Goal: Task Accomplishment & Management: Manage account settings

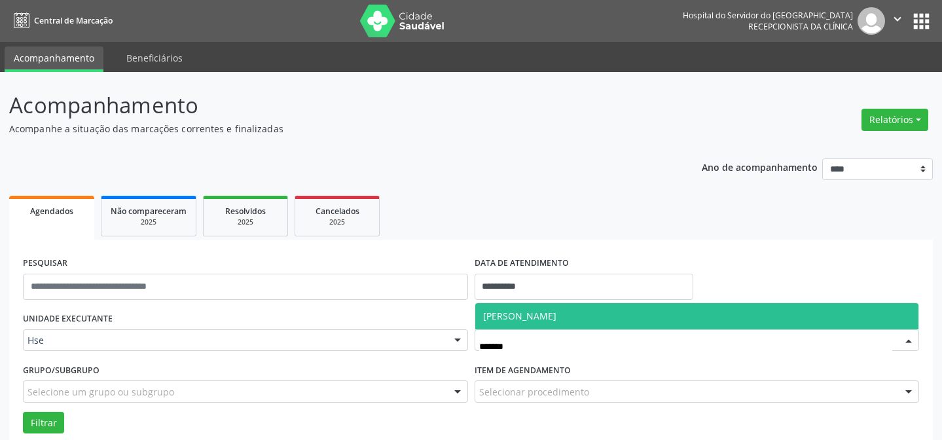
scroll to position [88, 0]
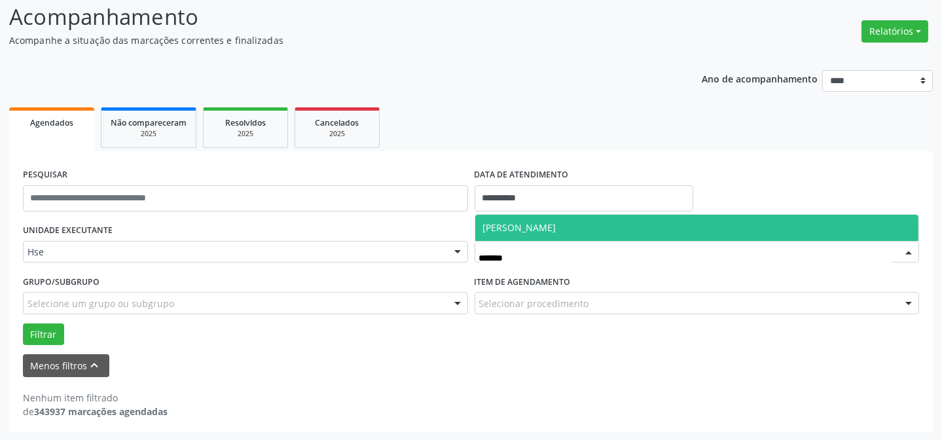
click at [535, 223] on span "[PERSON_NAME]" at bounding box center [519, 227] width 73 height 12
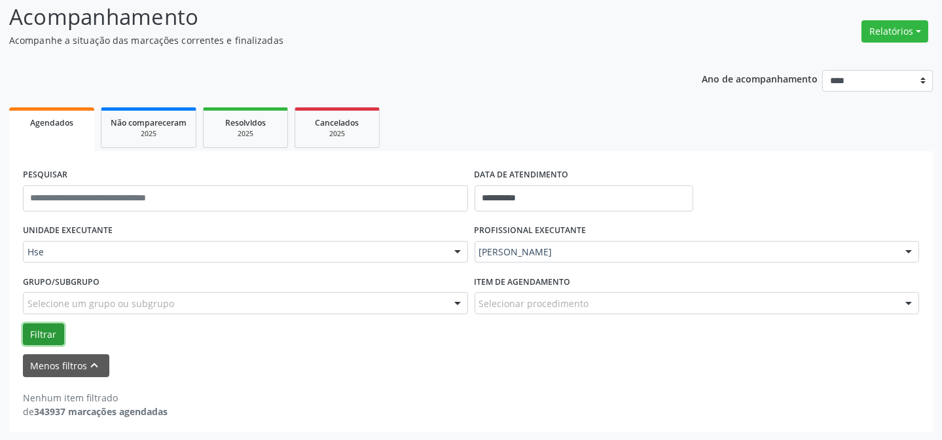
click at [46, 331] on button "Filtrar" at bounding box center [43, 334] width 41 height 22
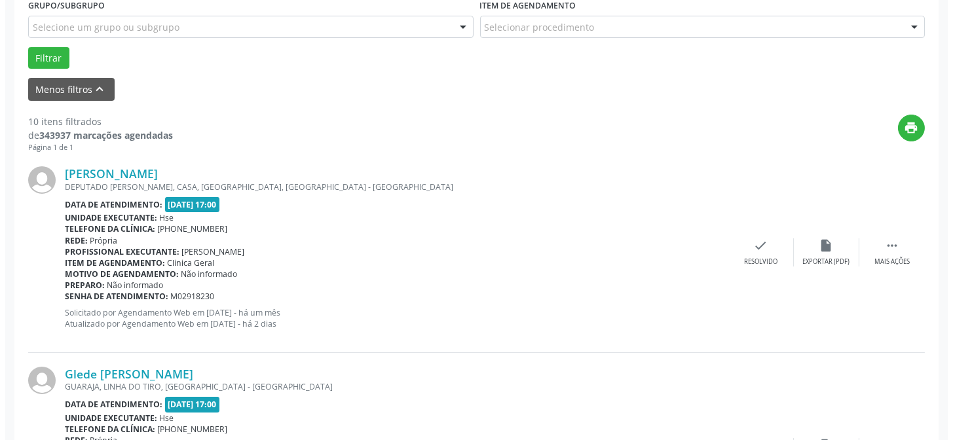
scroll to position [386, 0]
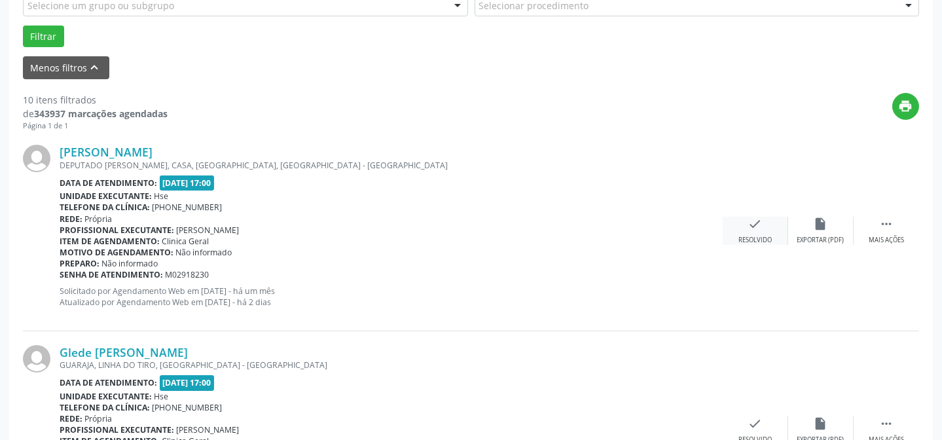
click at [755, 219] on icon "check" at bounding box center [755, 224] width 14 height 14
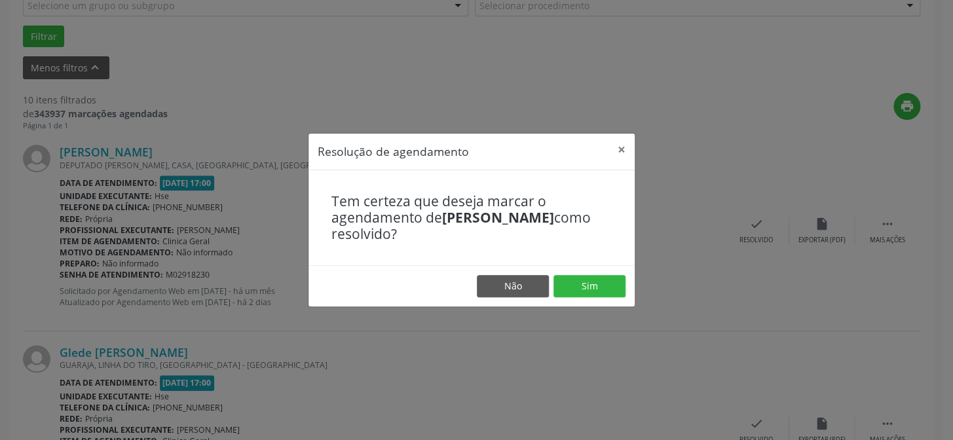
click at [586, 274] on footer "Não Sim" at bounding box center [471, 285] width 326 height 41
click at [580, 287] on button "Sim" at bounding box center [589, 286] width 72 height 22
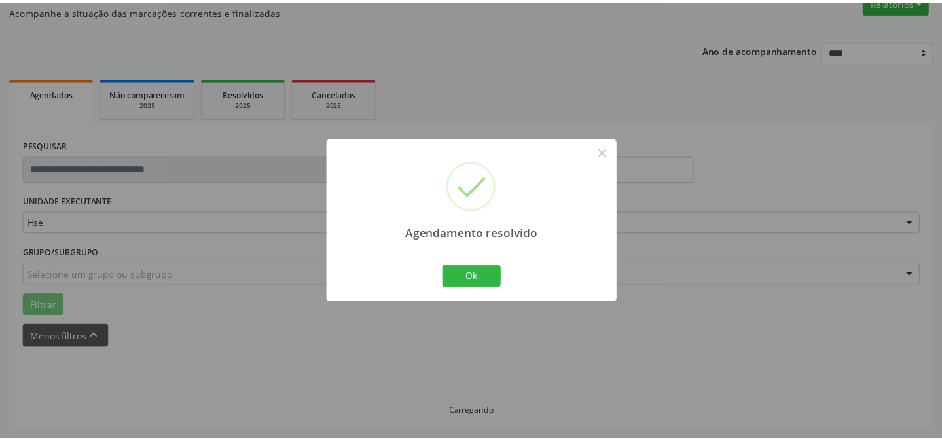
scroll to position [117, 0]
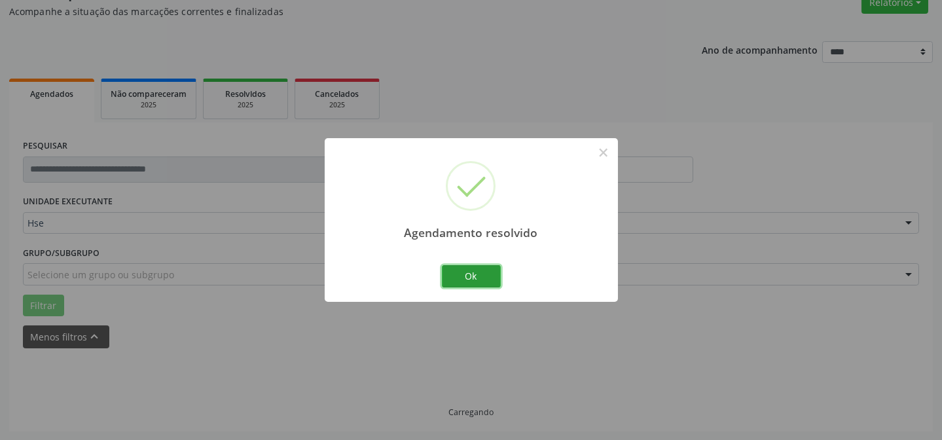
drag, startPoint x: 479, startPoint y: 265, endPoint x: 482, endPoint y: 272, distance: 8.5
click at [484, 266] on button "Ok" at bounding box center [471, 276] width 59 height 22
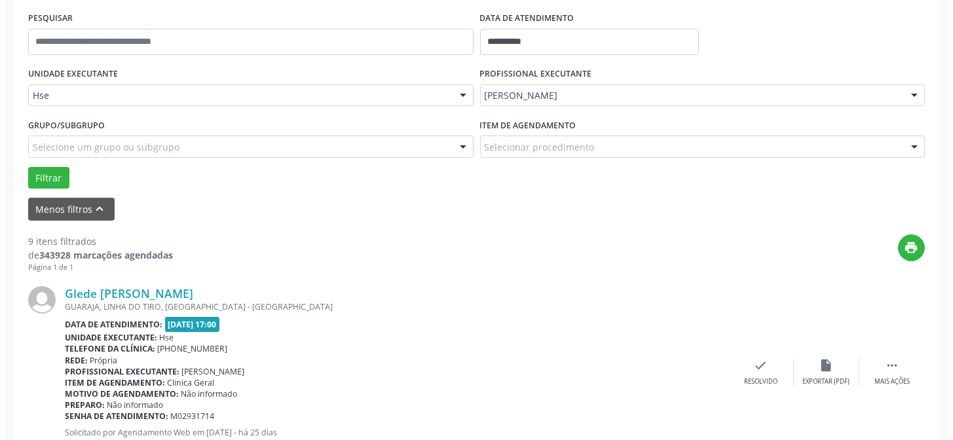
scroll to position [295, 0]
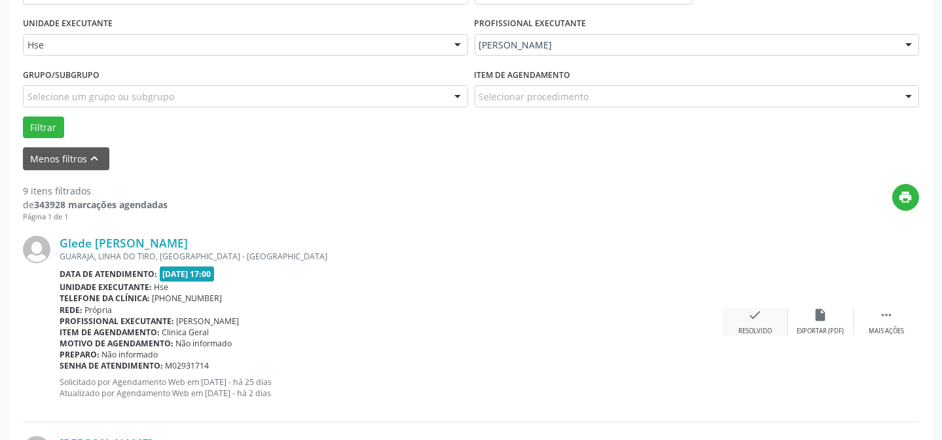
click at [756, 312] on icon "check" at bounding box center [755, 315] width 14 height 14
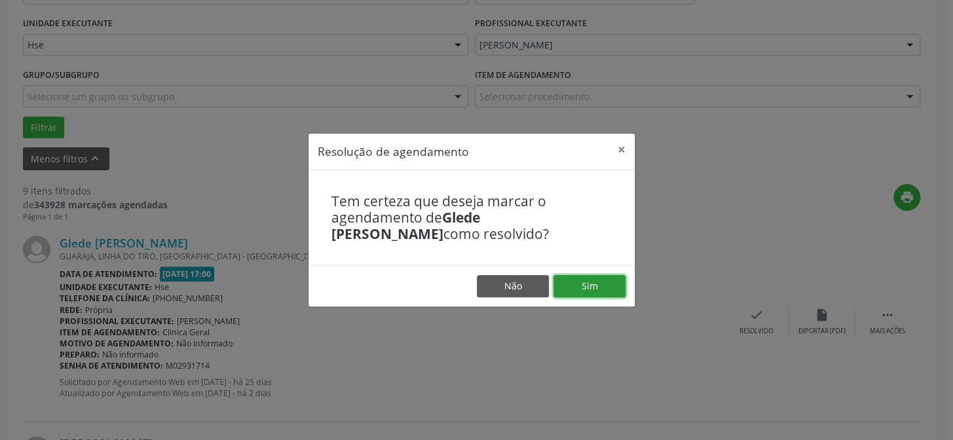
click at [570, 283] on button "Sim" at bounding box center [589, 286] width 72 height 22
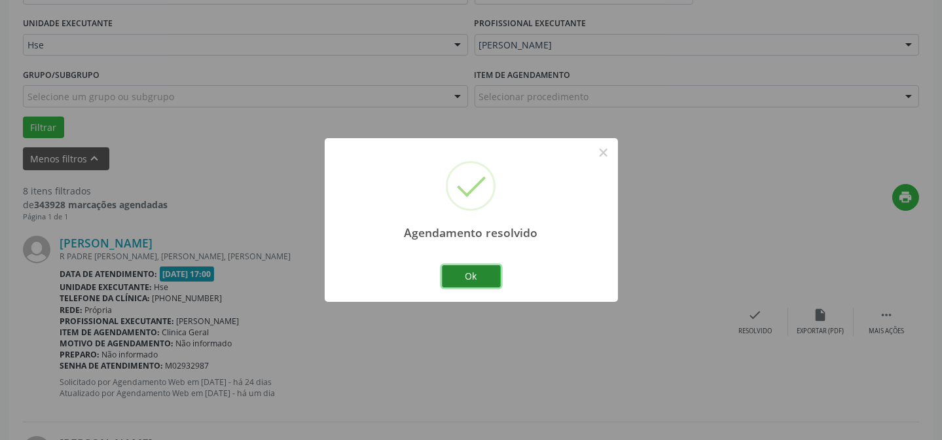
click at [478, 268] on button "Ok" at bounding box center [471, 276] width 59 height 22
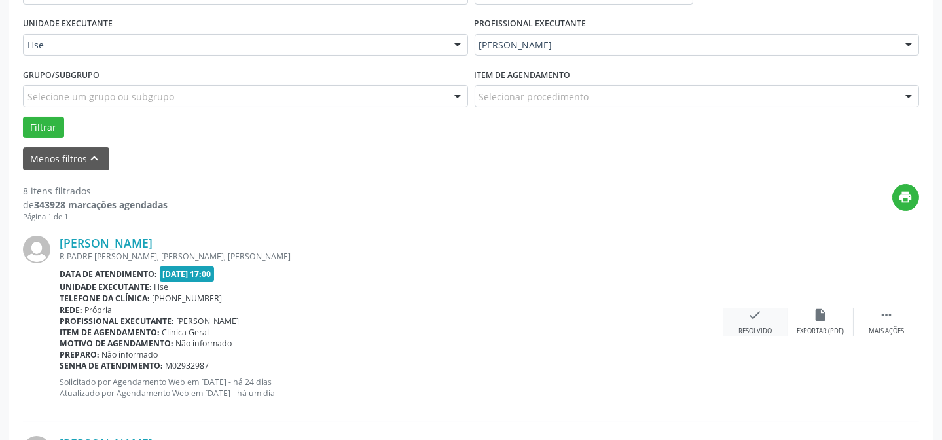
click at [765, 318] on div "check Resolvido" at bounding box center [755, 322] width 65 height 28
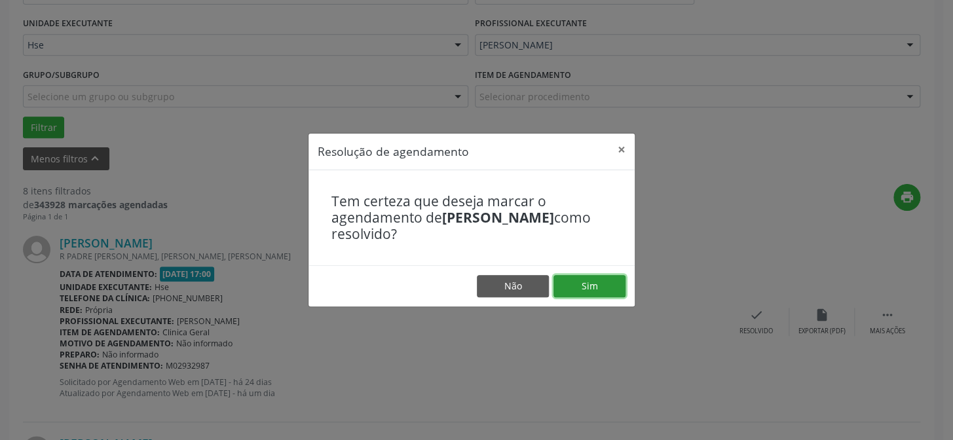
click at [582, 284] on button "Sim" at bounding box center [589, 286] width 72 height 22
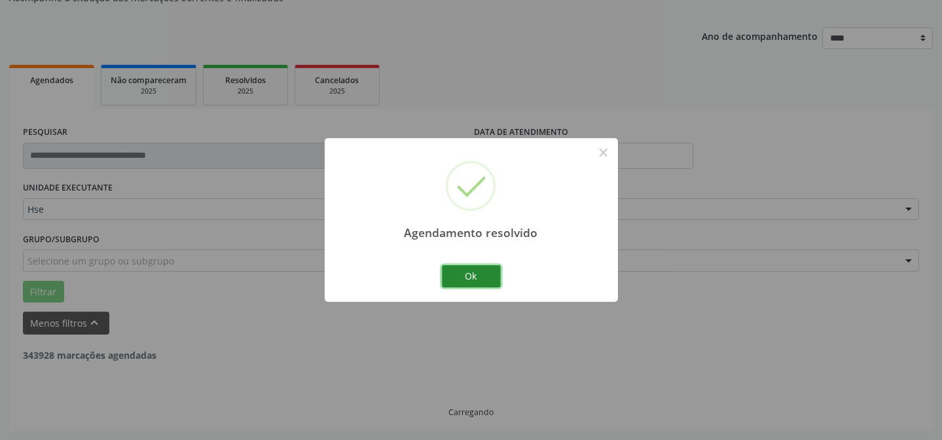
click at [487, 280] on button "Ok" at bounding box center [471, 276] width 59 height 22
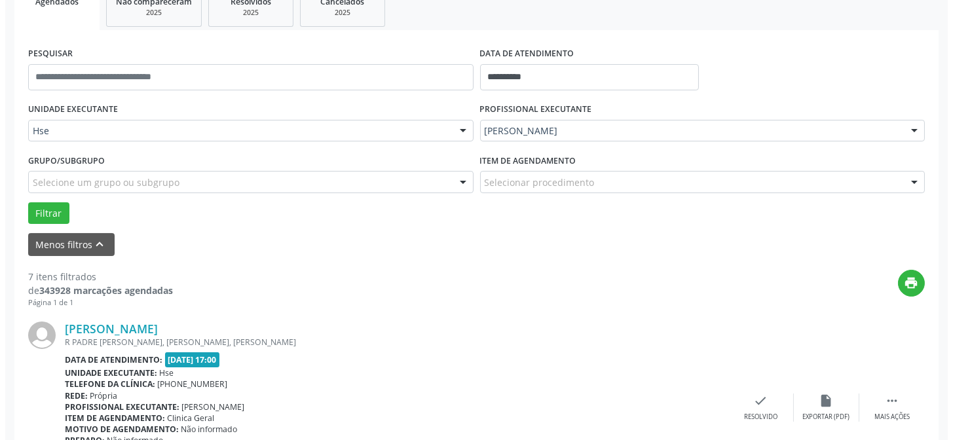
scroll to position [249, 0]
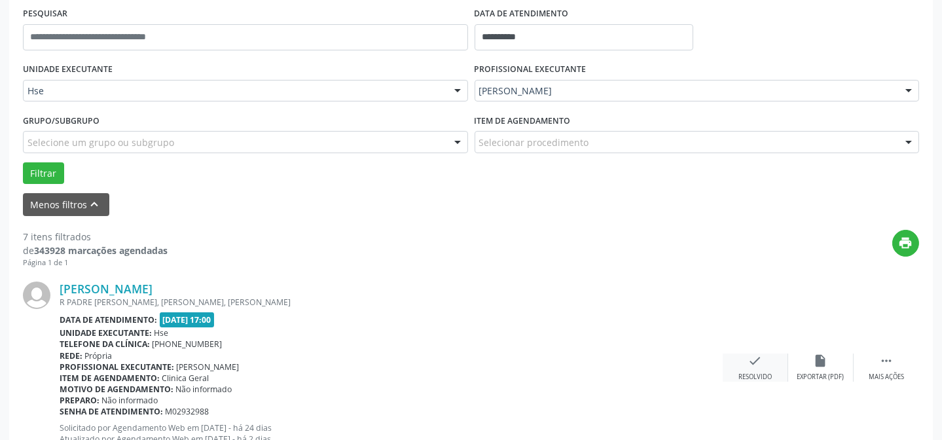
click at [754, 366] on icon "check" at bounding box center [755, 361] width 14 height 14
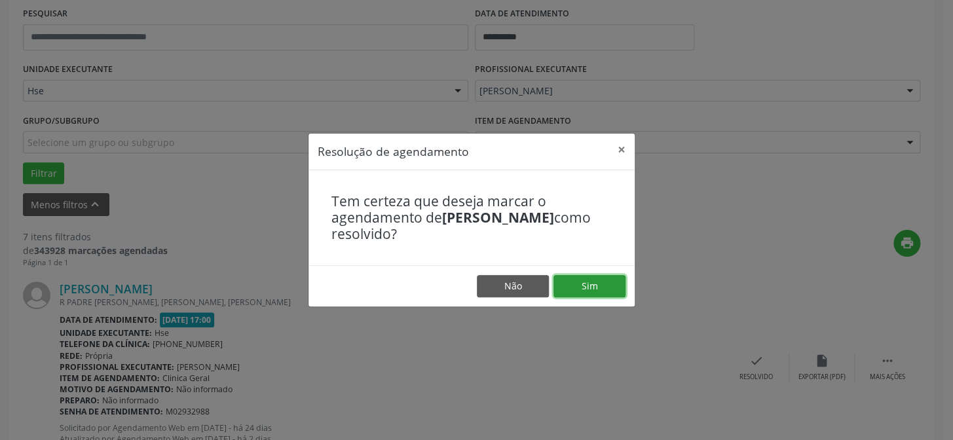
click at [602, 285] on button "Sim" at bounding box center [589, 286] width 72 height 22
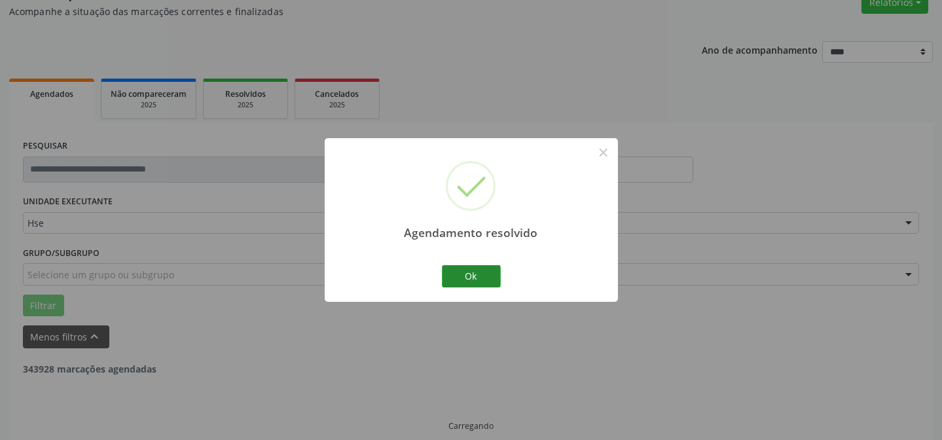
scroll to position [131, 0]
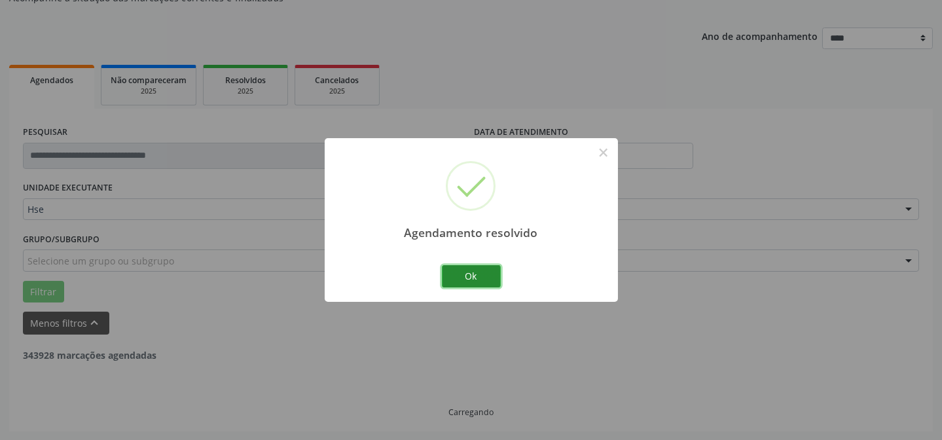
click at [480, 280] on button "Ok" at bounding box center [471, 276] width 59 height 22
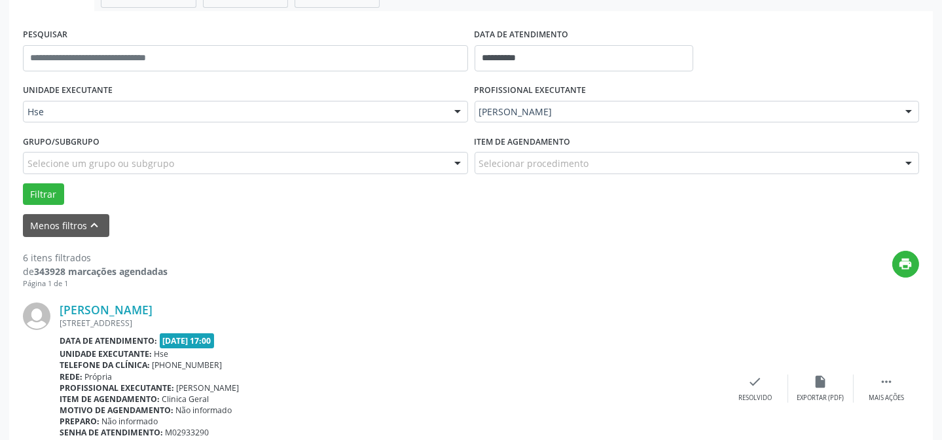
scroll to position [249, 0]
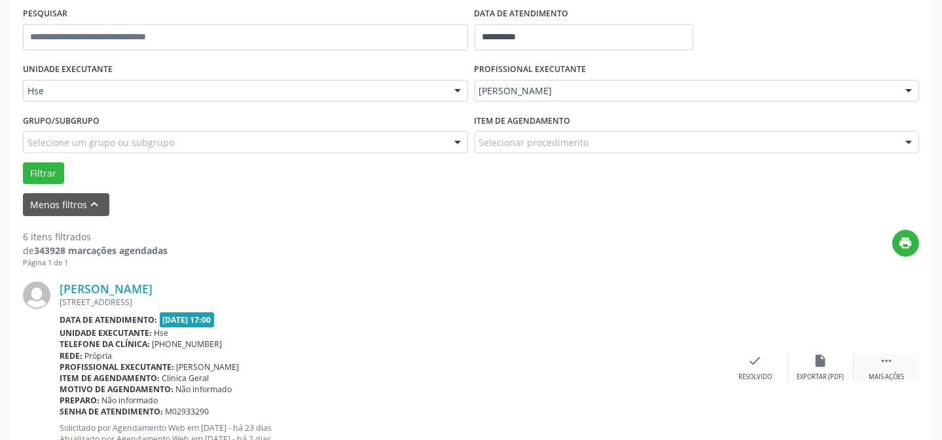
click at [890, 369] on div " Mais ações" at bounding box center [886, 368] width 65 height 28
click at [834, 355] on div "alarm_off Não compareceu" at bounding box center [820, 368] width 65 height 28
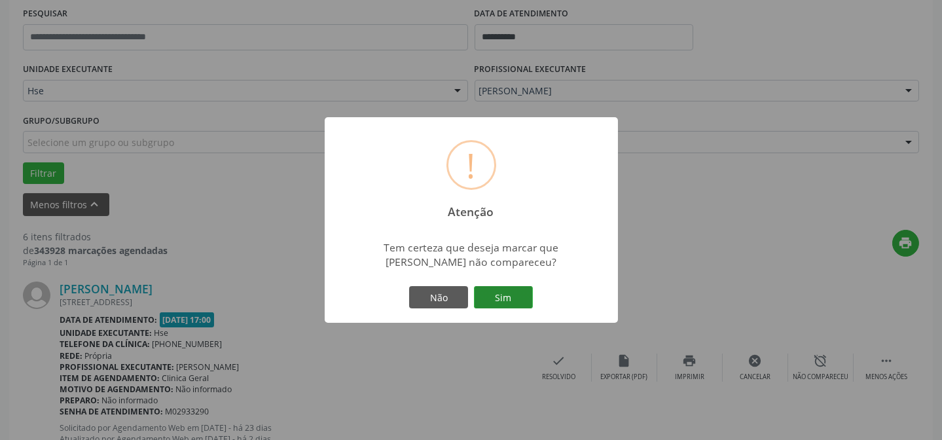
click at [503, 296] on button "Sim" at bounding box center [503, 297] width 59 height 22
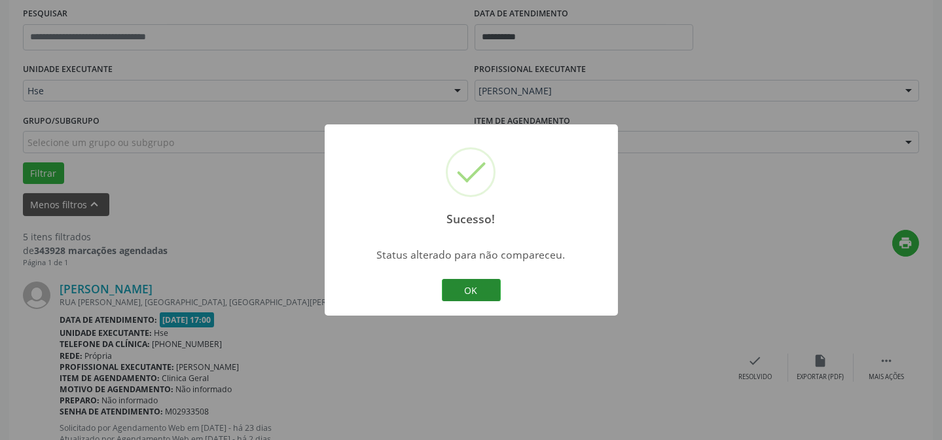
click at [486, 291] on button "OK" at bounding box center [471, 290] width 59 height 22
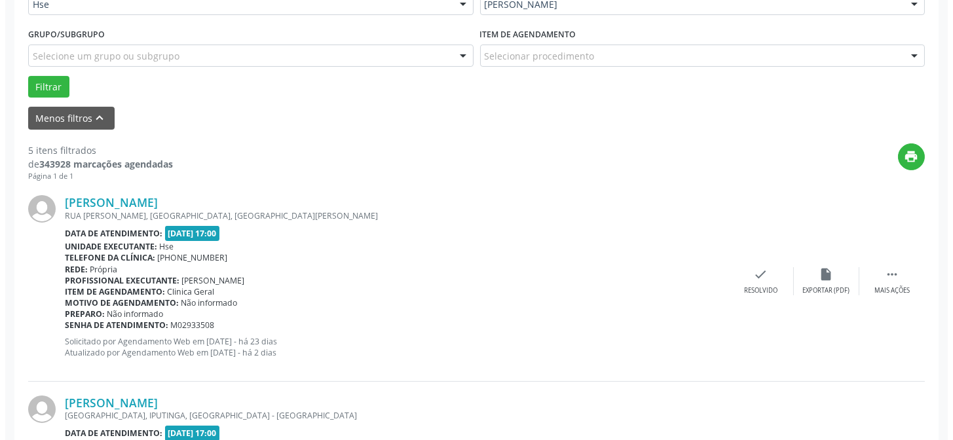
scroll to position [369, 0]
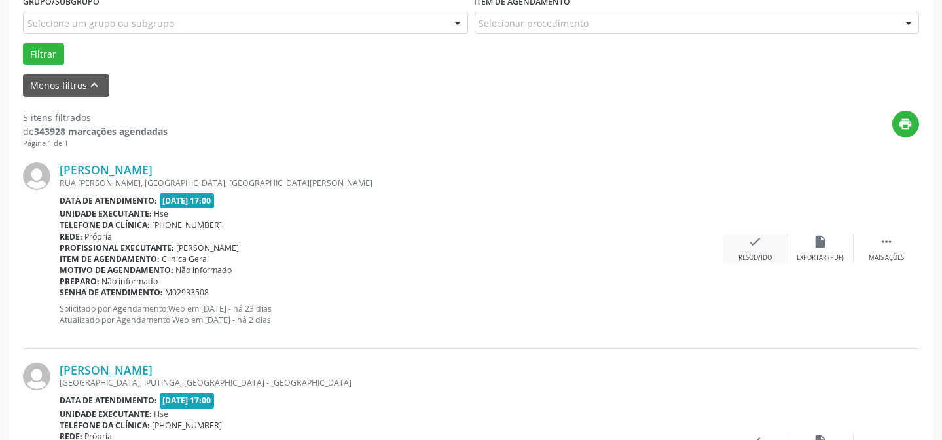
click at [750, 249] on div "check Resolvido" at bounding box center [755, 248] width 65 height 28
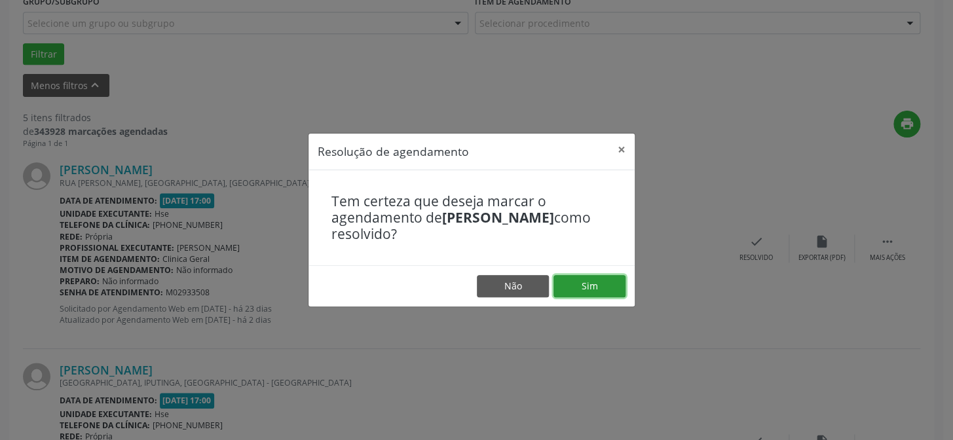
click at [578, 281] on button "Sim" at bounding box center [589, 286] width 72 height 22
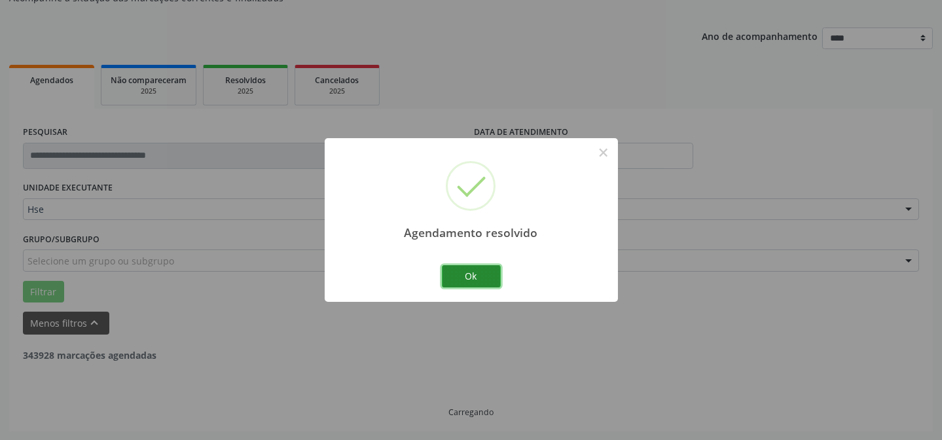
click at [476, 271] on button "Ok" at bounding box center [471, 276] width 59 height 22
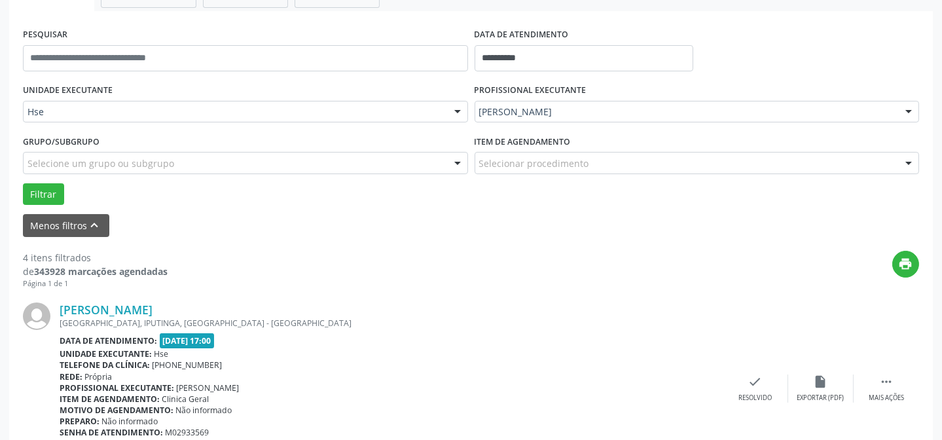
scroll to position [249, 0]
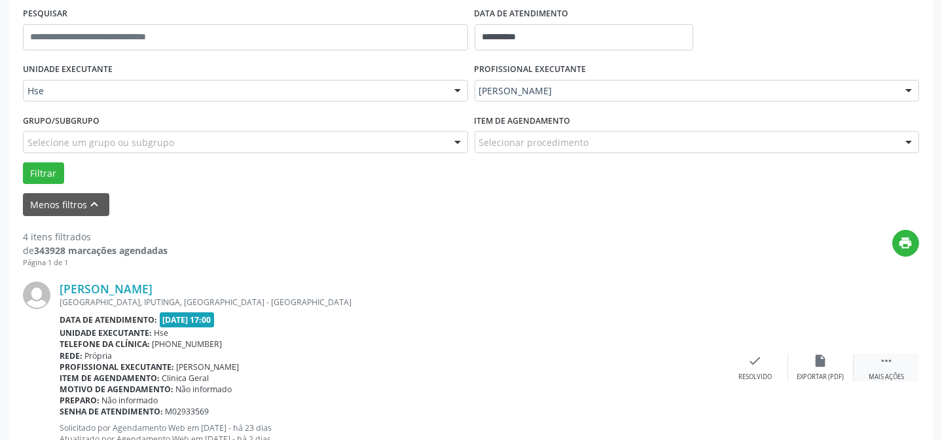
click at [886, 365] on icon "" at bounding box center [886, 361] width 14 height 14
click at [848, 359] on div "alarm_off Não compareceu" at bounding box center [820, 368] width 65 height 28
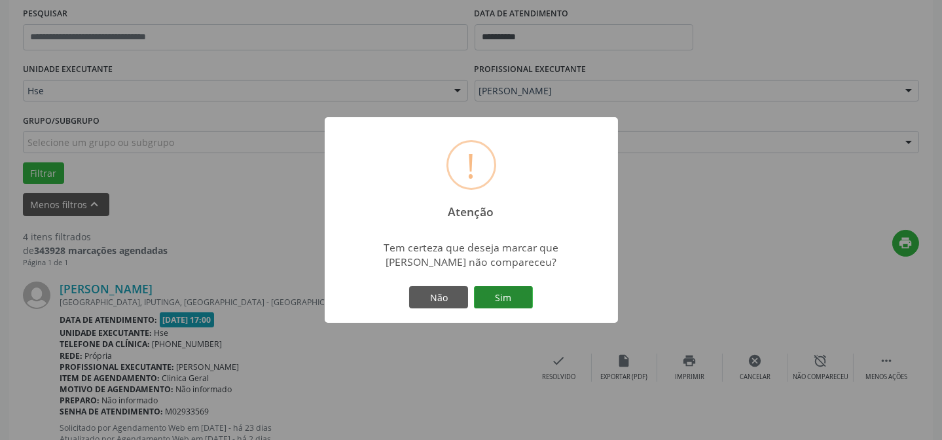
click at [517, 288] on button "Sim" at bounding box center [503, 297] width 59 height 22
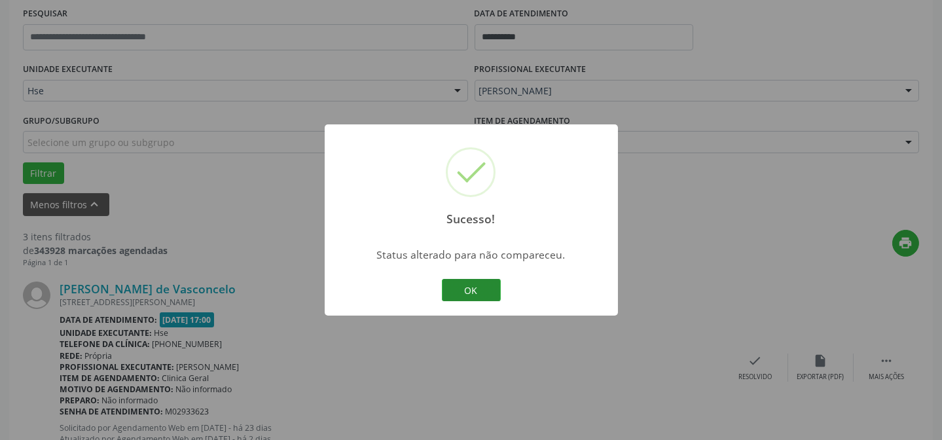
click at [461, 294] on button "OK" at bounding box center [471, 290] width 59 height 22
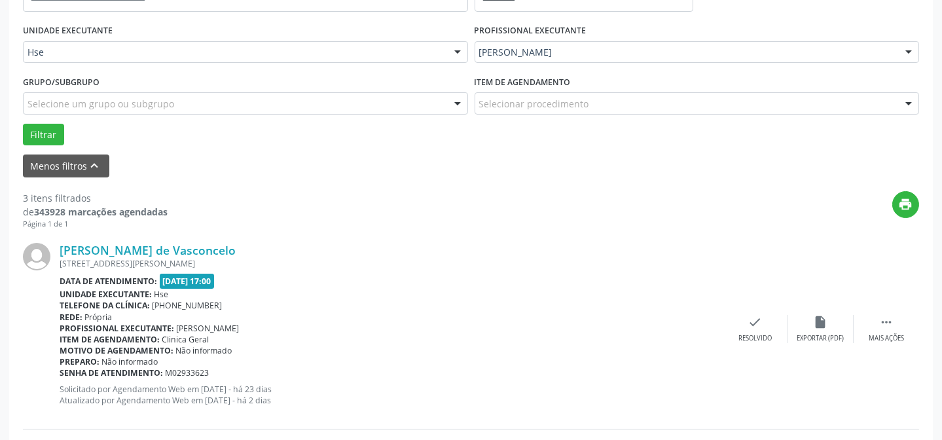
scroll to position [309, 0]
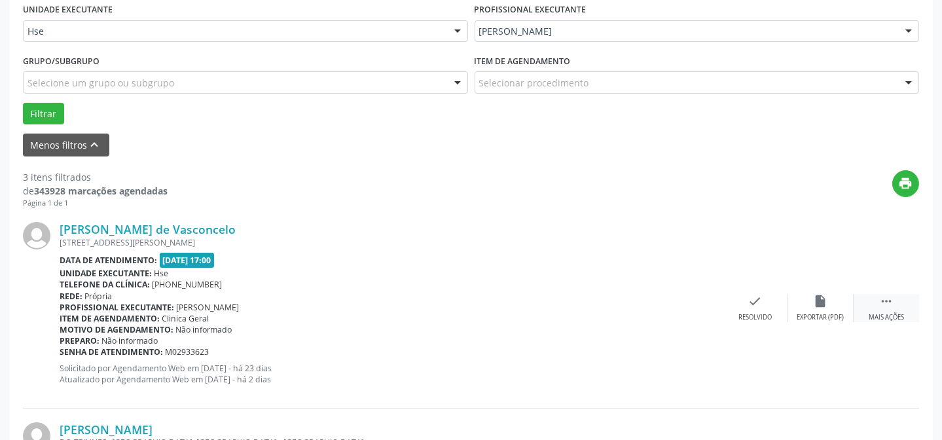
click at [898, 306] on div " Mais ações" at bounding box center [886, 308] width 65 height 28
click at [828, 302] on icon "alarm_off" at bounding box center [821, 301] width 14 height 14
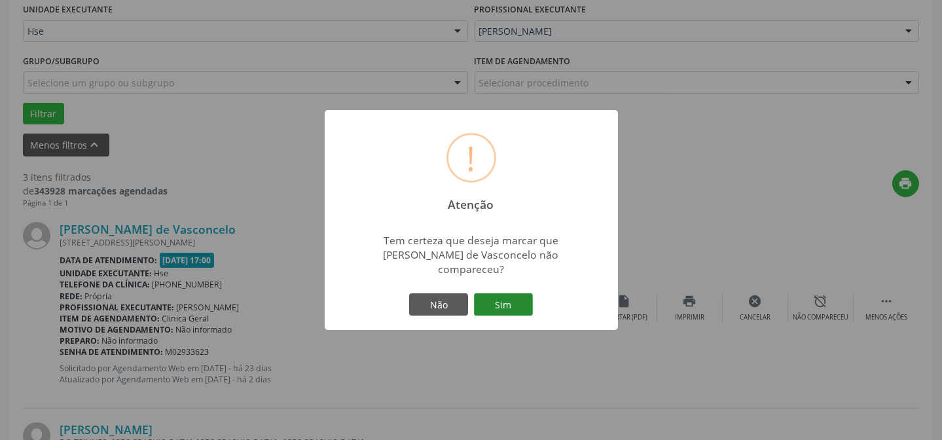
click at [518, 303] on button "Sim" at bounding box center [503, 304] width 59 height 22
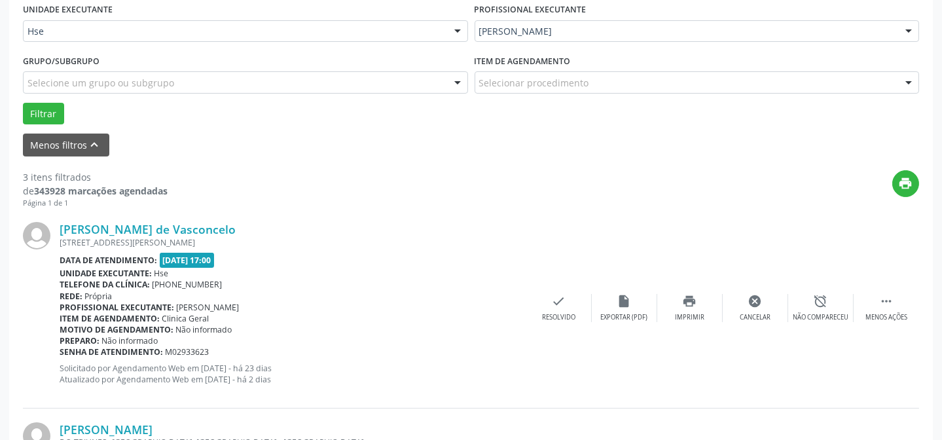
scroll to position [131, 0]
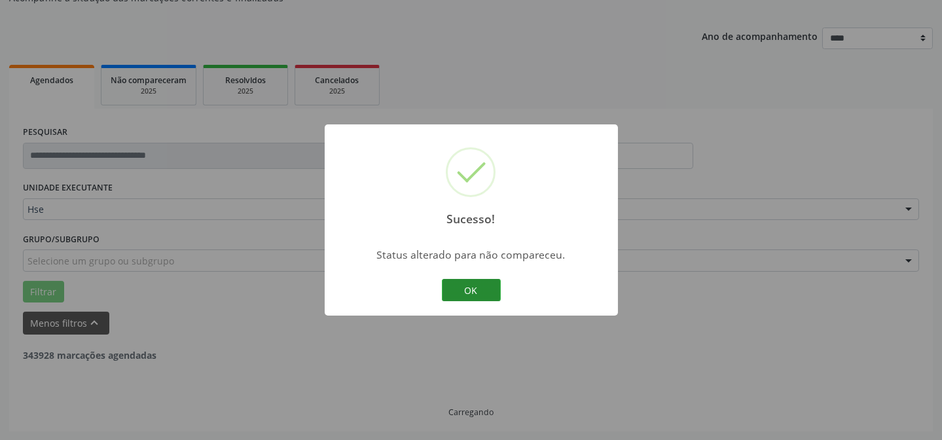
click at [479, 292] on button "OK" at bounding box center [471, 290] width 59 height 22
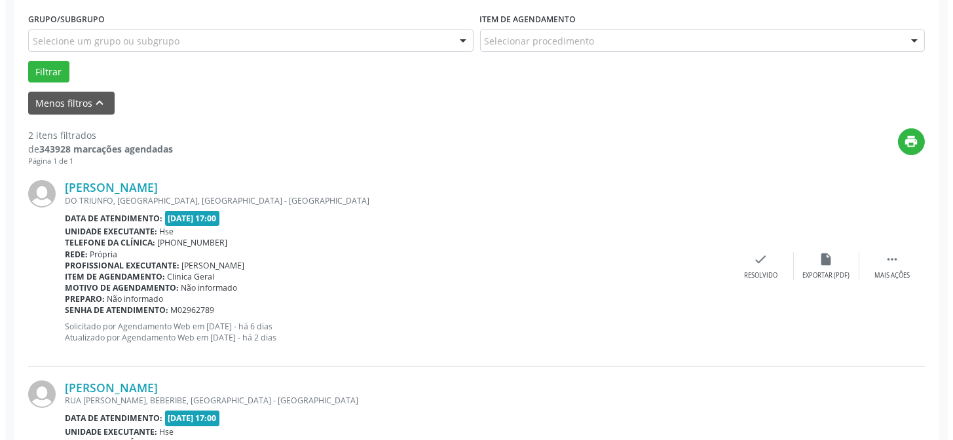
scroll to position [369, 0]
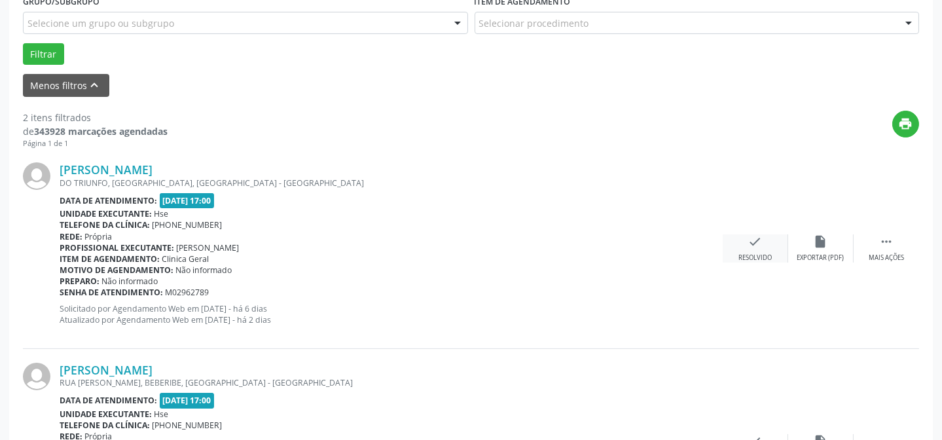
click at [751, 255] on div "Resolvido" at bounding box center [755, 257] width 33 height 9
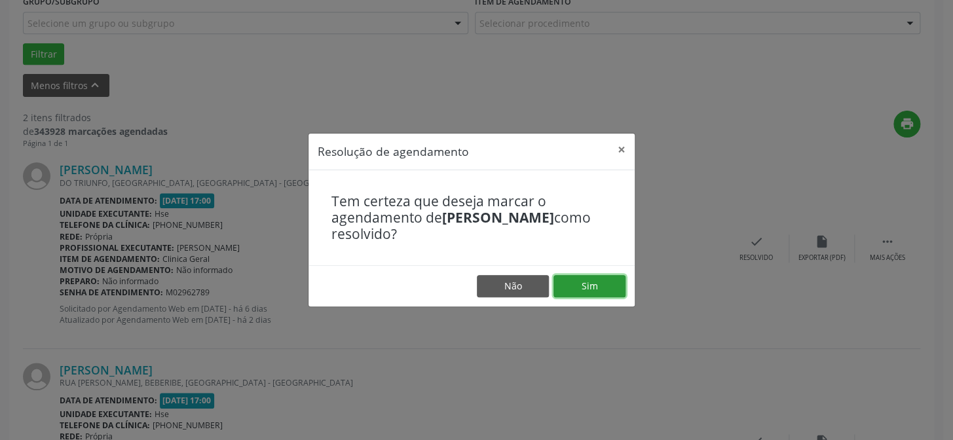
click at [595, 284] on button "Sim" at bounding box center [589, 286] width 72 height 22
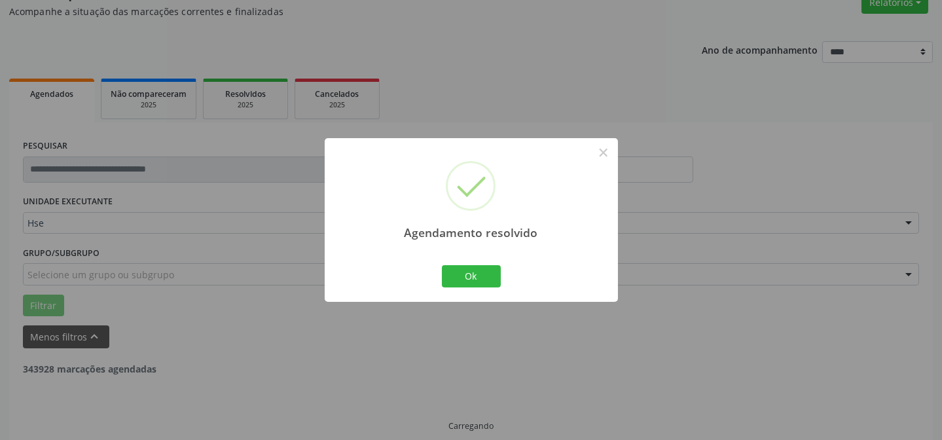
scroll to position [131, 0]
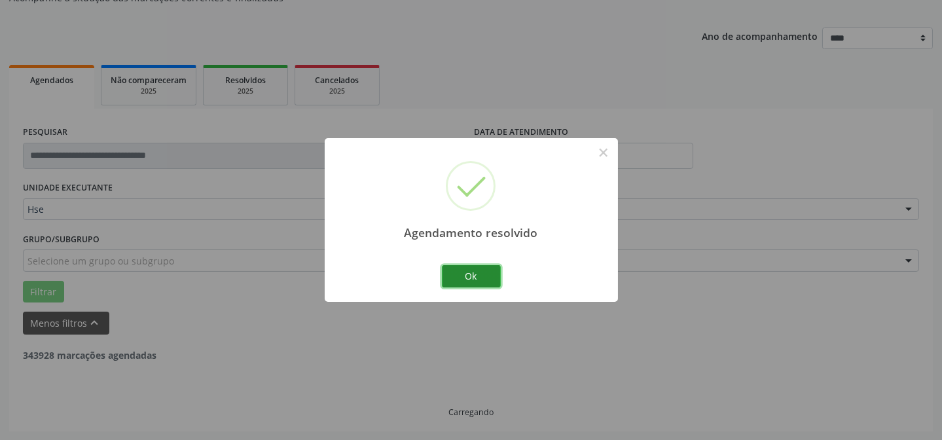
click at [482, 274] on button "Ok" at bounding box center [471, 276] width 59 height 22
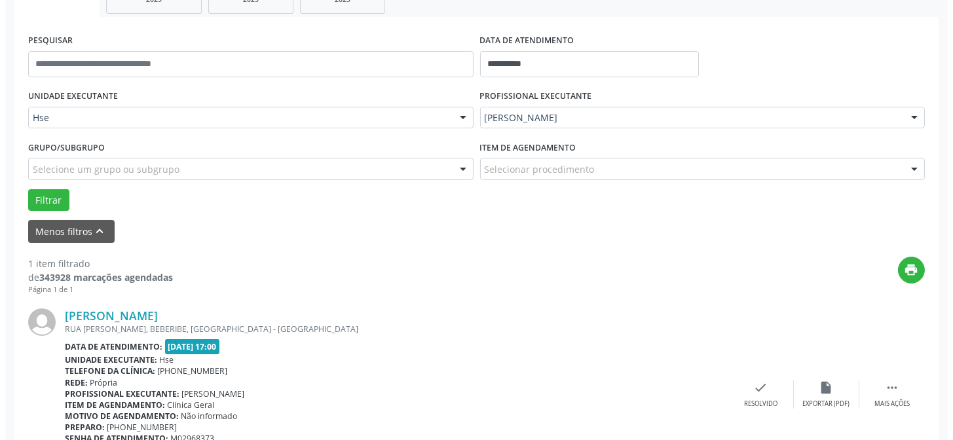
scroll to position [299, 0]
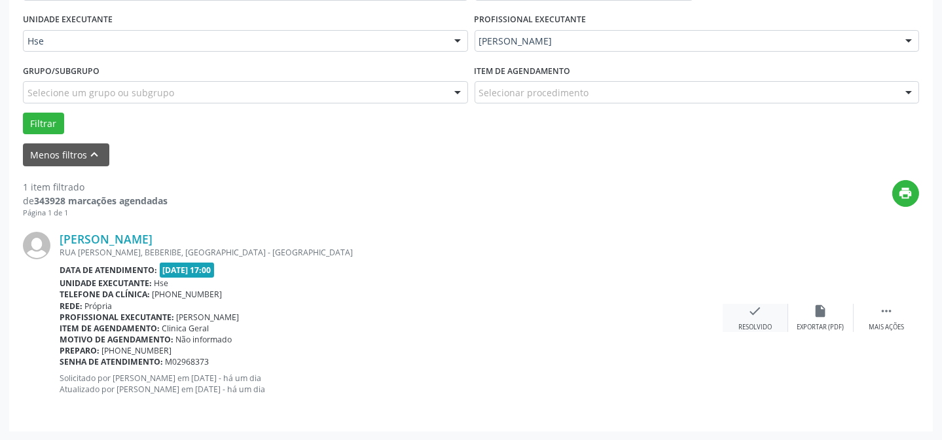
click at [769, 318] on div "check Resolvido" at bounding box center [755, 318] width 65 height 28
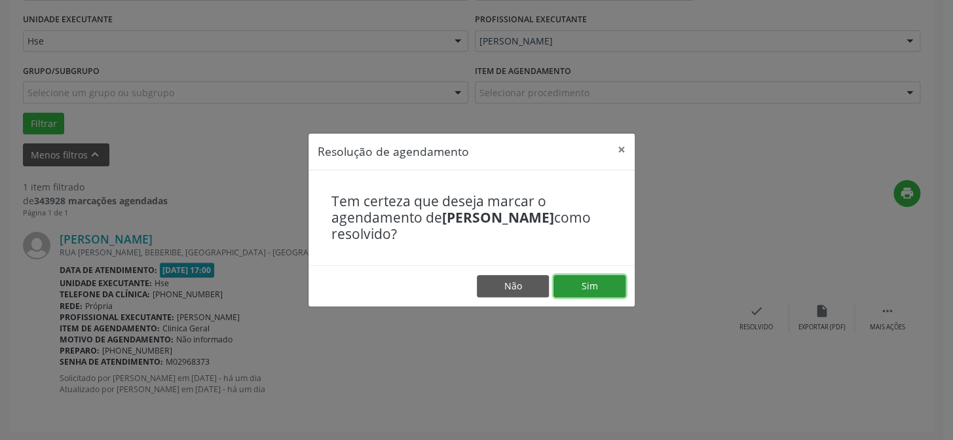
click at [584, 286] on button "Sim" at bounding box center [589, 286] width 72 height 22
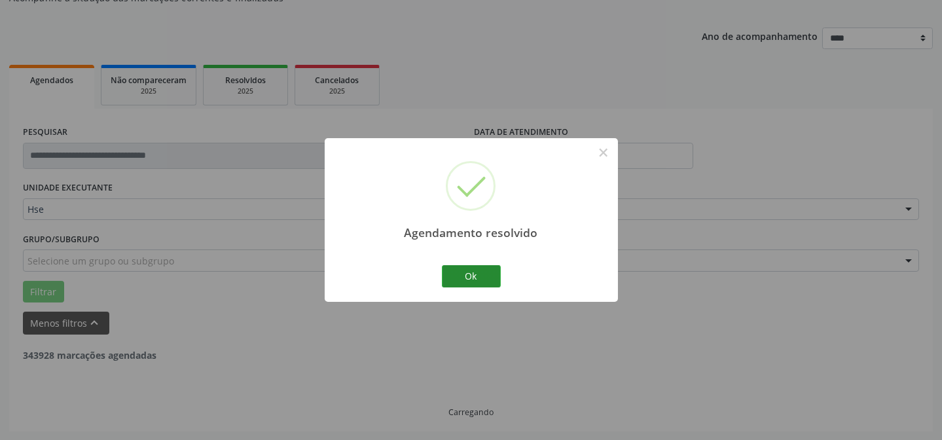
scroll to position [88, 0]
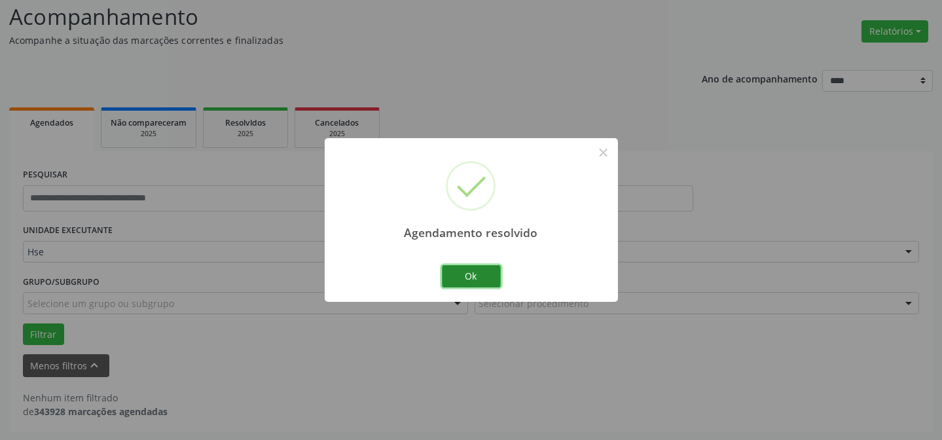
click at [494, 282] on button "Ok" at bounding box center [471, 276] width 59 height 22
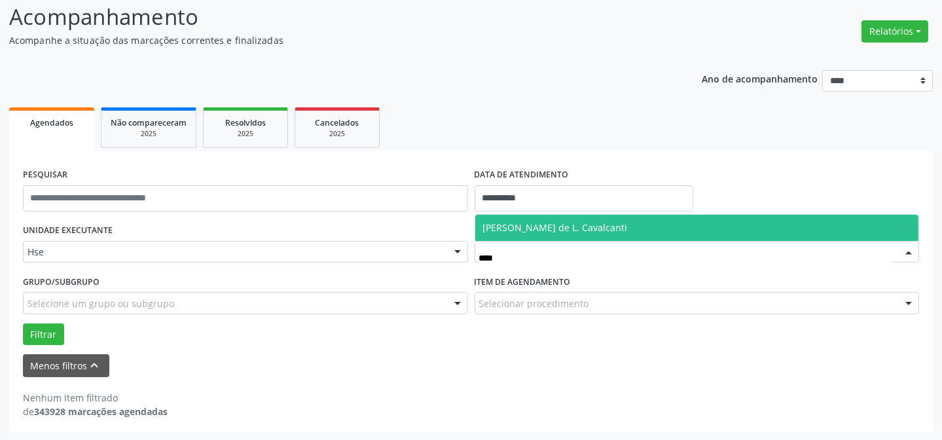
type input "*****"
click at [614, 227] on span "[PERSON_NAME] de L. Cavalcanti" at bounding box center [555, 227] width 145 height 12
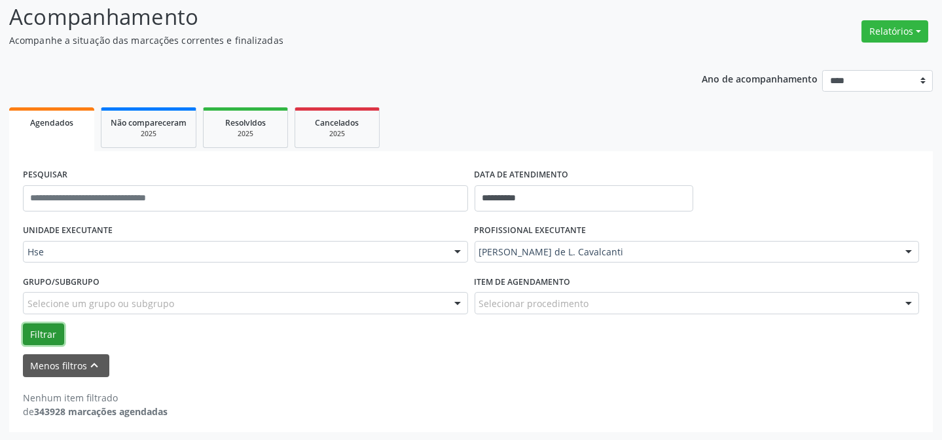
click at [40, 326] on button "Filtrar" at bounding box center [43, 334] width 41 height 22
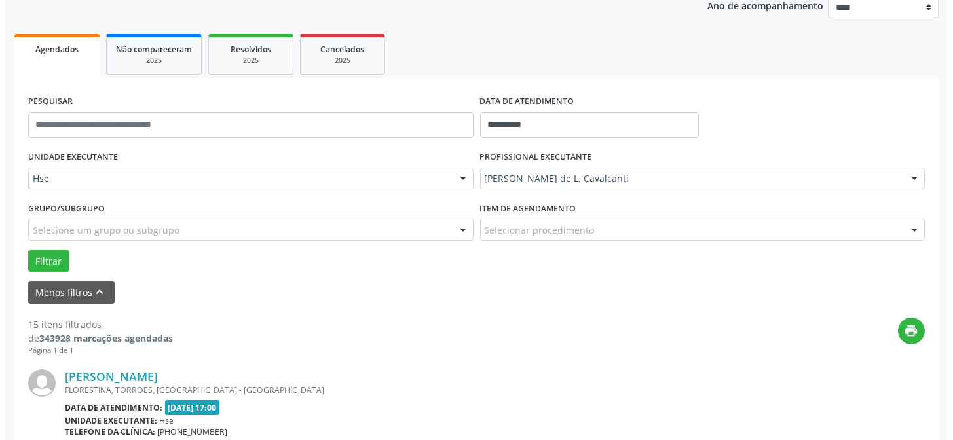
scroll to position [267, 0]
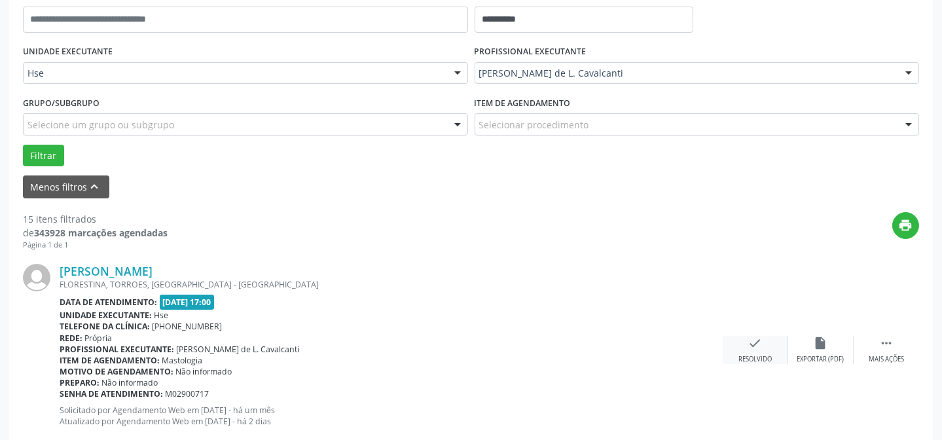
click at [764, 346] on div "check Resolvido" at bounding box center [755, 350] width 65 height 28
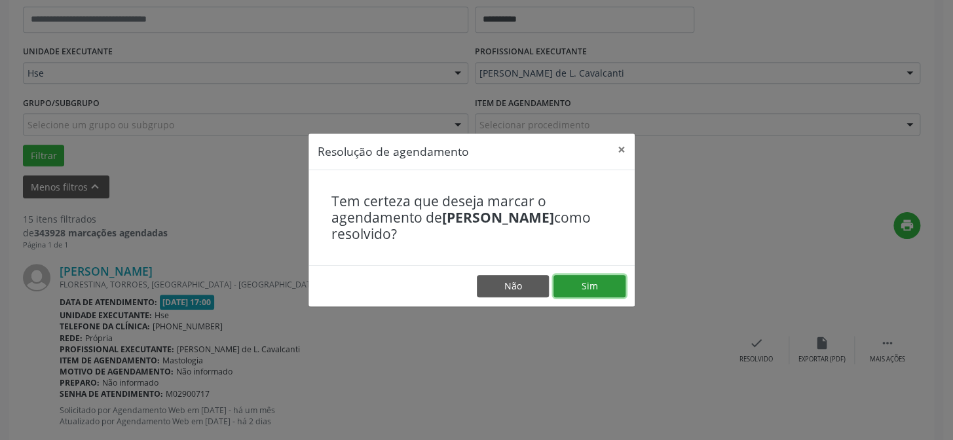
click at [577, 288] on button "Sim" at bounding box center [589, 286] width 72 height 22
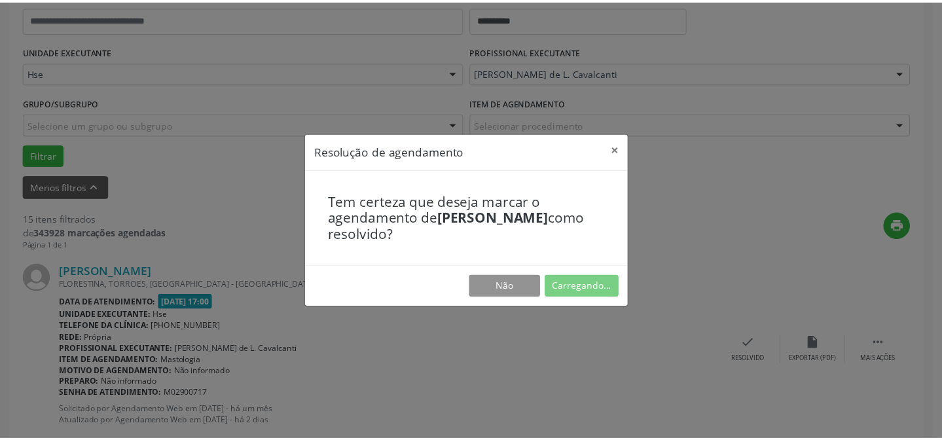
scroll to position [117, 0]
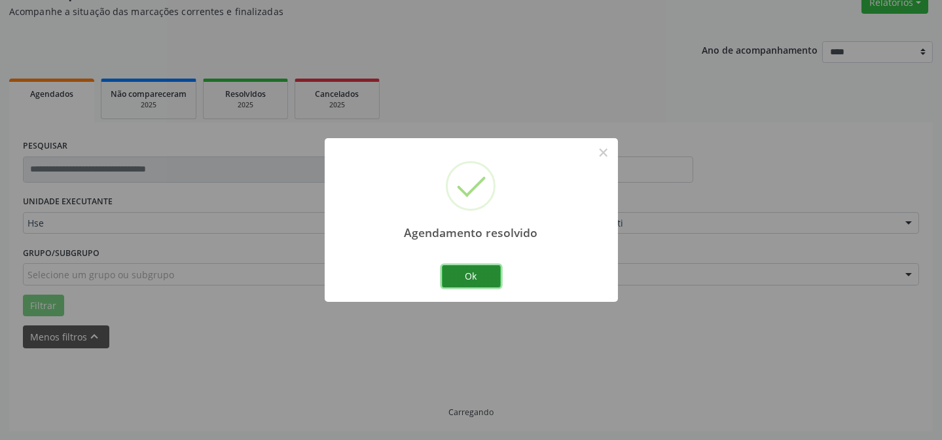
click at [471, 283] on button "Ok" at bounding box center [471, 276] width 59 height 22
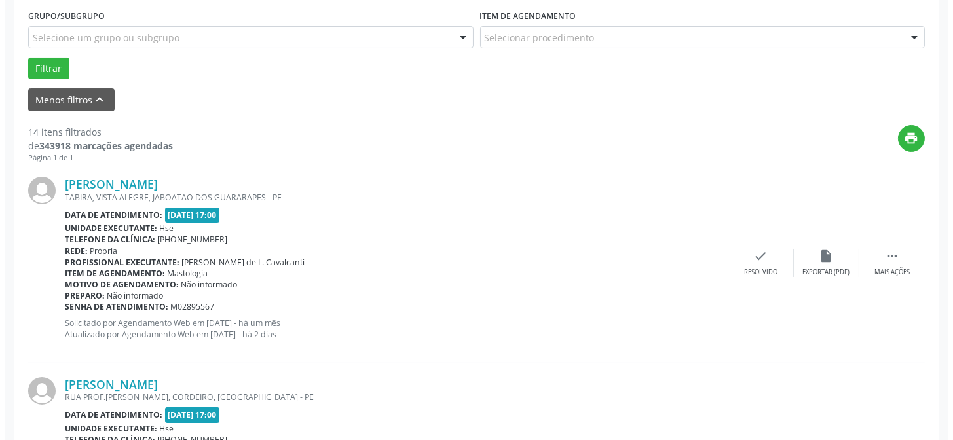
scroll to position [355, 0]
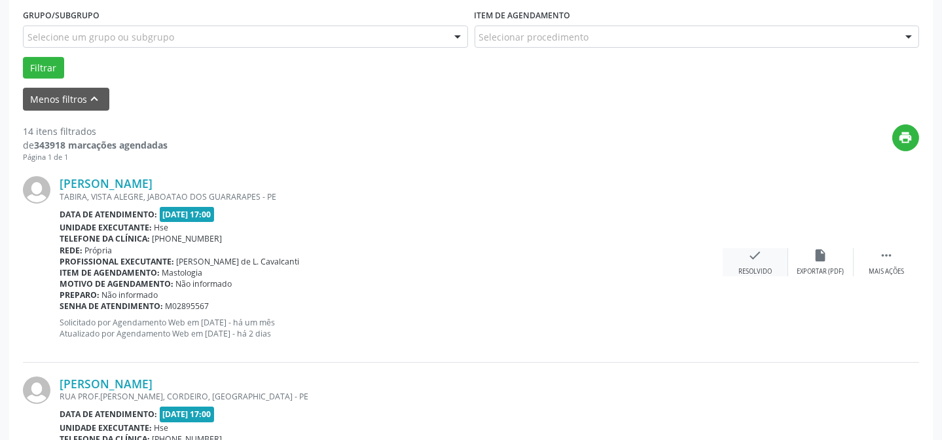
click at [750, 267] on div "Resolvido" at bounding box center [755, 271] width 33 height 9
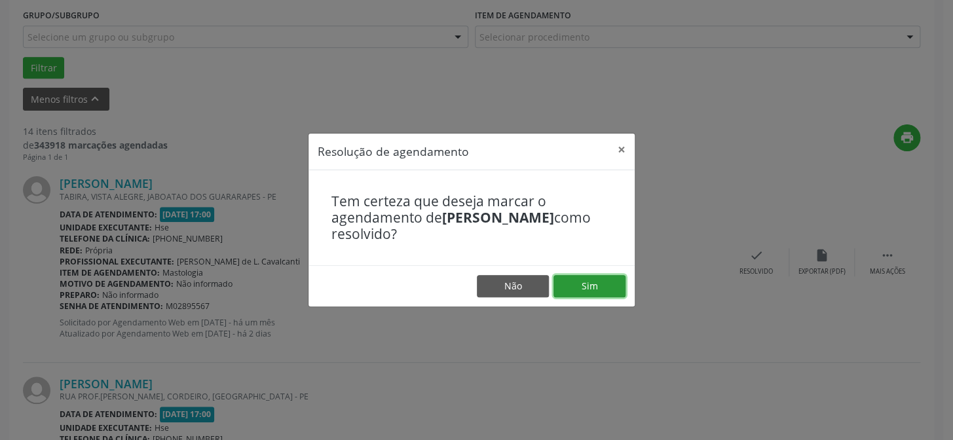
click at [603, 291] on button "Sim" at bounding box center [589, 286] width 72 height 22
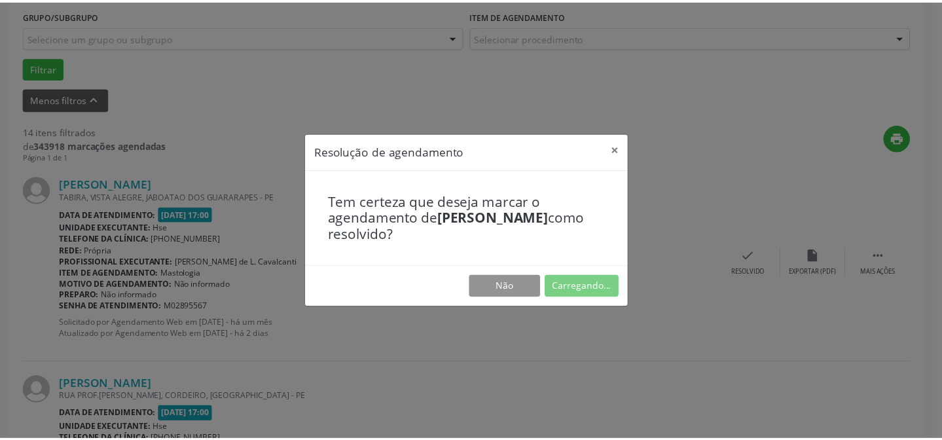
scroll to position [117, 0]
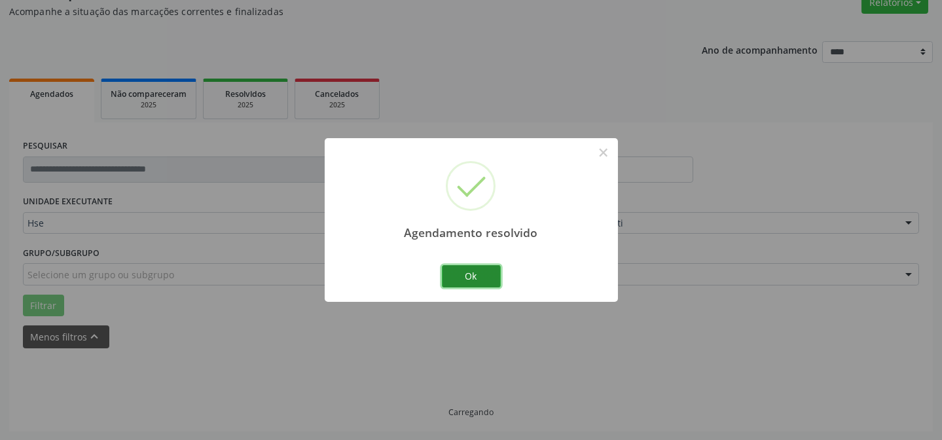
click at [469, 276] on button "Ok" at bounding box center [471, 276] width 59 height 22
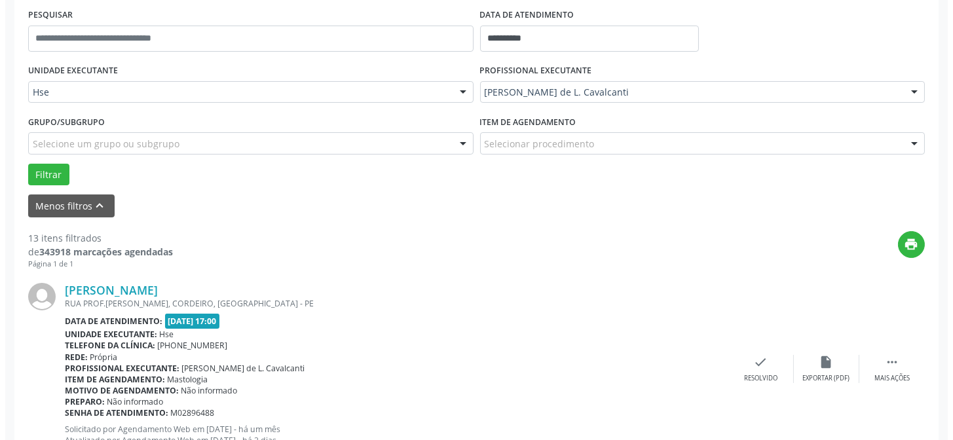
scroll to position [249, 0]
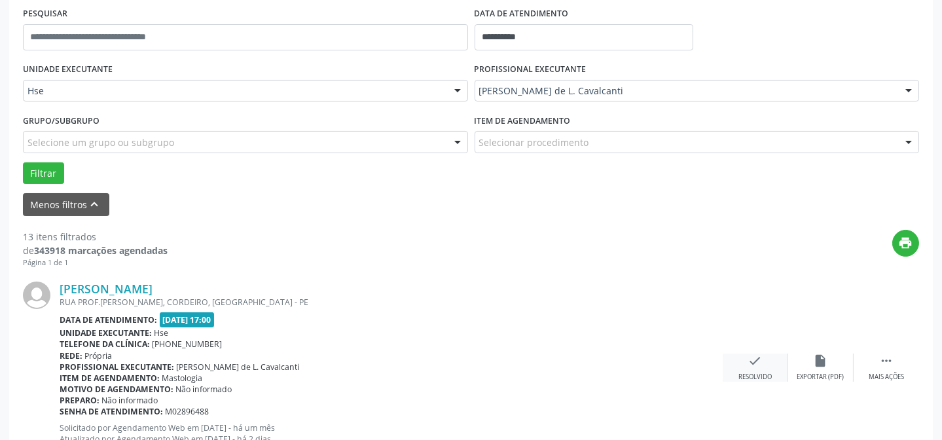
click at [758, 365] on icon "check" at bounding box center [755, 361] width 14 height 14
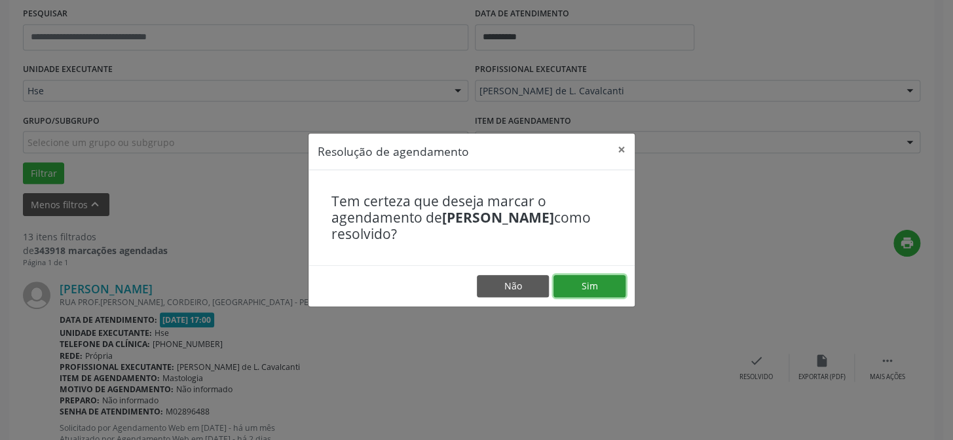
click at [581, 290] on button "Sim" at bounding box center [589, 286] width 72 height 22
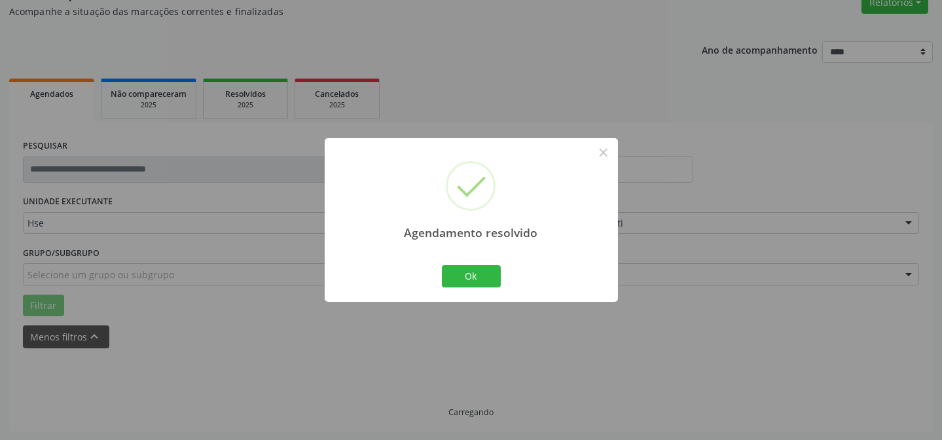
scroll to position [131, 0]
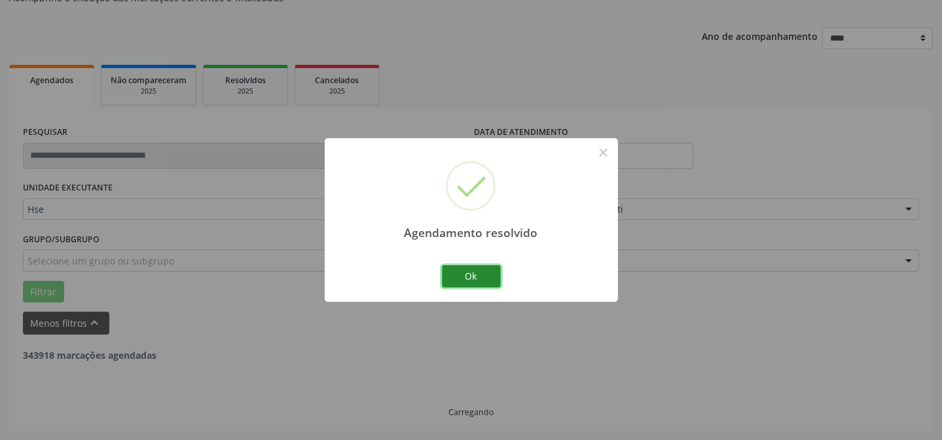
click at [461, 274] on button "Ok" at bounding box center [471, 276] width 59 height 22
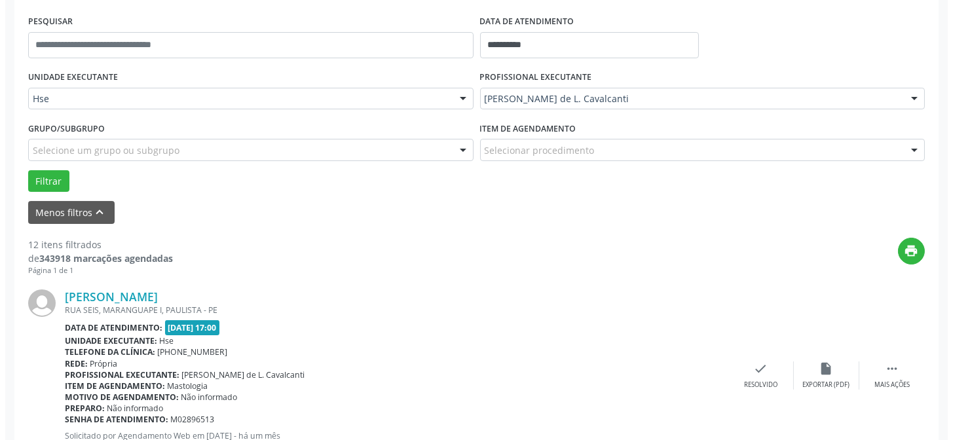
scroll to position [249, 0]
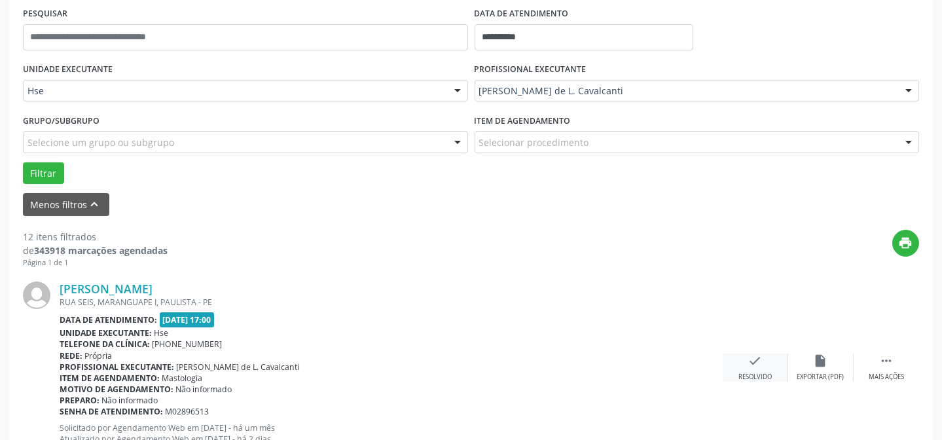
click at [776, 359] on div "check Resolvido" at bounding box center [755, 368] width 65 height 28
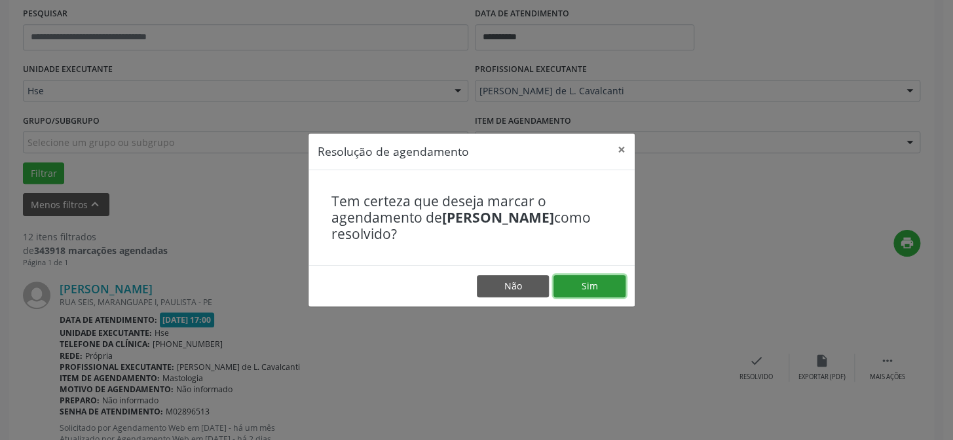
click at [589, 288] on button "Sim" at bounding box center [589, 286] width 72 height 22
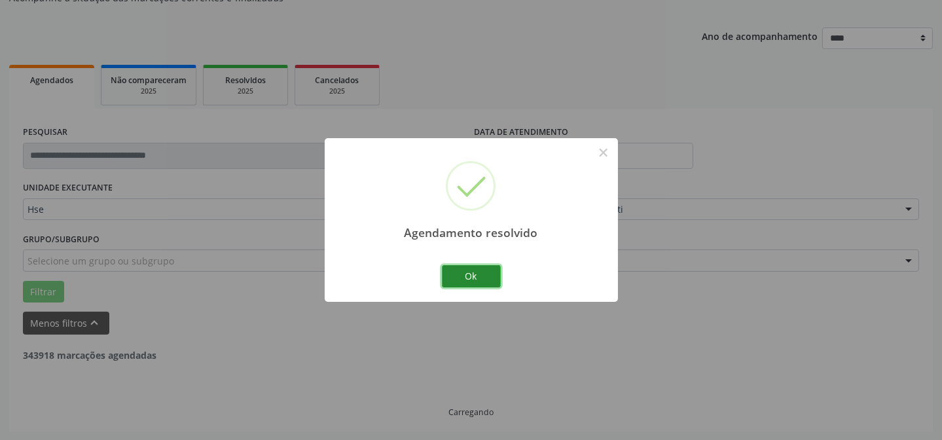
click at [476, 281] on button "Ok" at bounding box center [471, 276] width 59 height 22
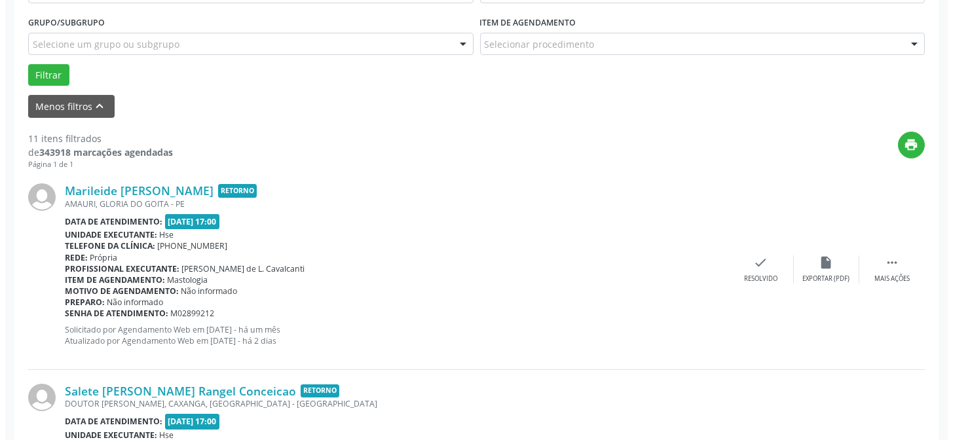
scroll to position [369, 0]
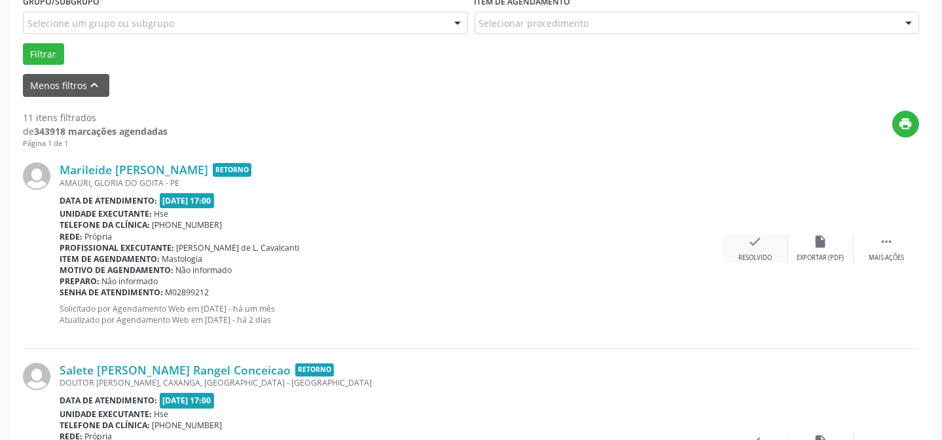
click at [760, 243] on icon "check" at bounding box center [755, 241] width 14 height 14
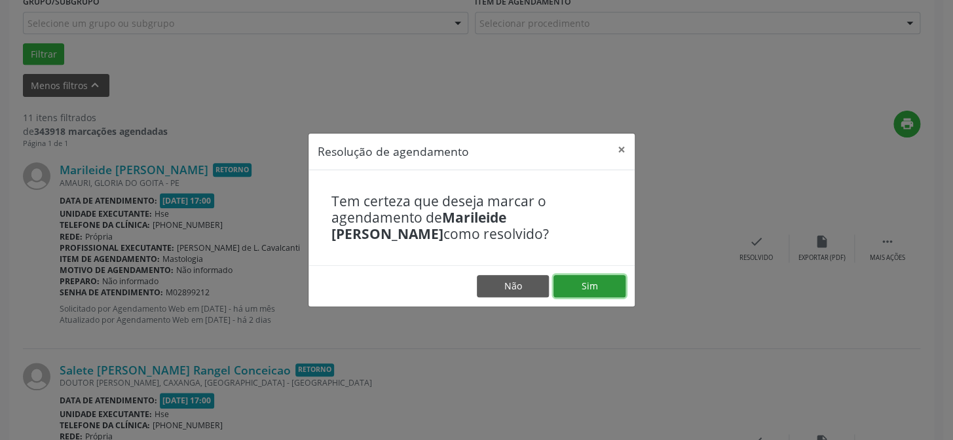
click at [608, 279] on button "Sim" at bounding box center [589, 286] width 72 height 22
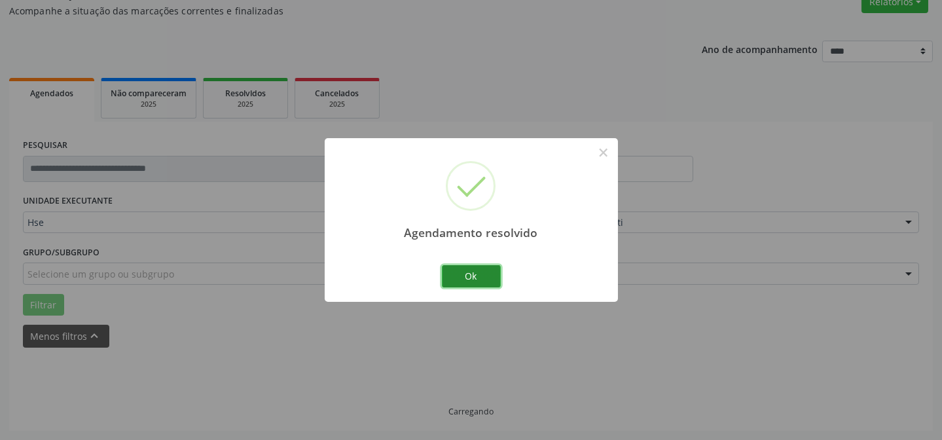
click at [488, 277] on button "Ok" at bounding box center [471, 276] width 59 height 22
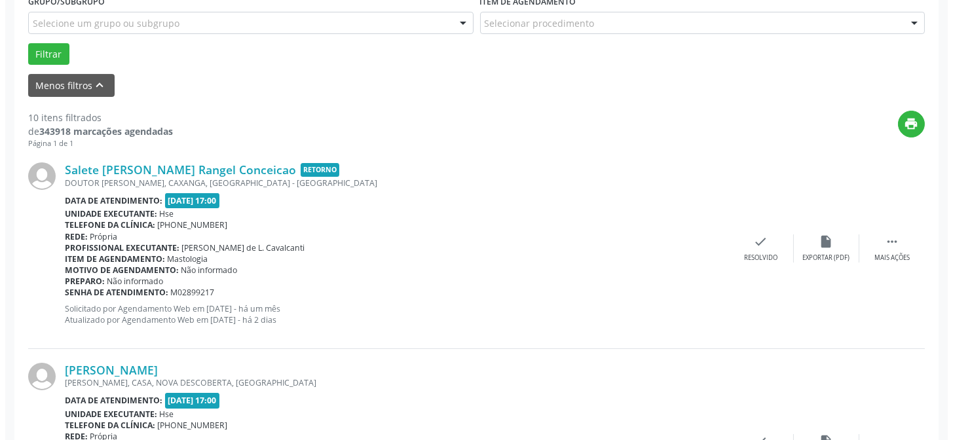
scroll to position [428, 0]
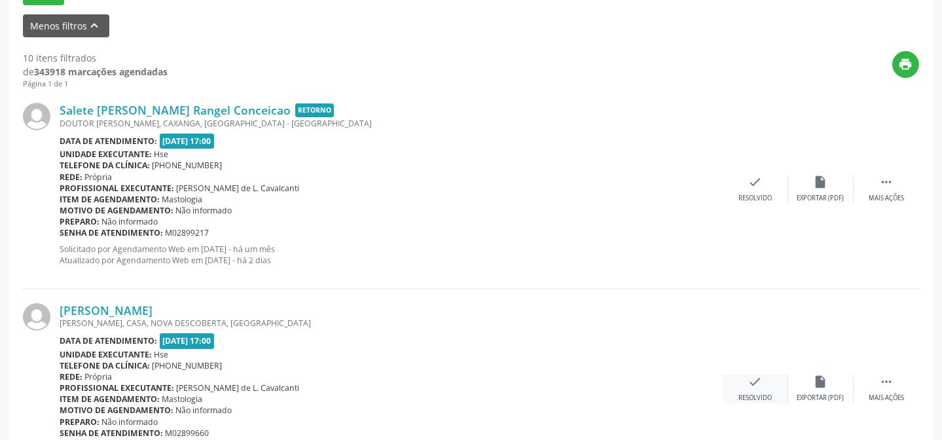
click at [755, 384] on icon "check" at bounding box center [755, 382] width 14 height 14
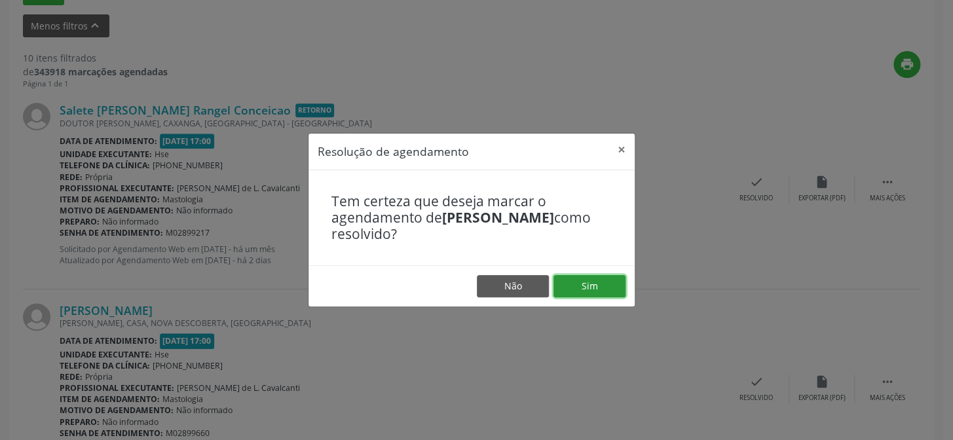
click at [604, 287] on button "Sim" at bounding box center [589, 286] width 72 height 22
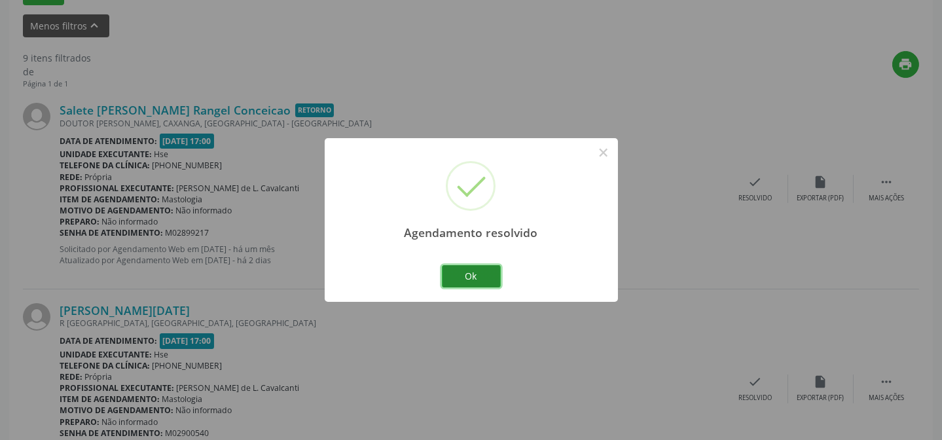
click at [485, 277] on button "Ok" at bounding box center [471, 276] width 59 height 22
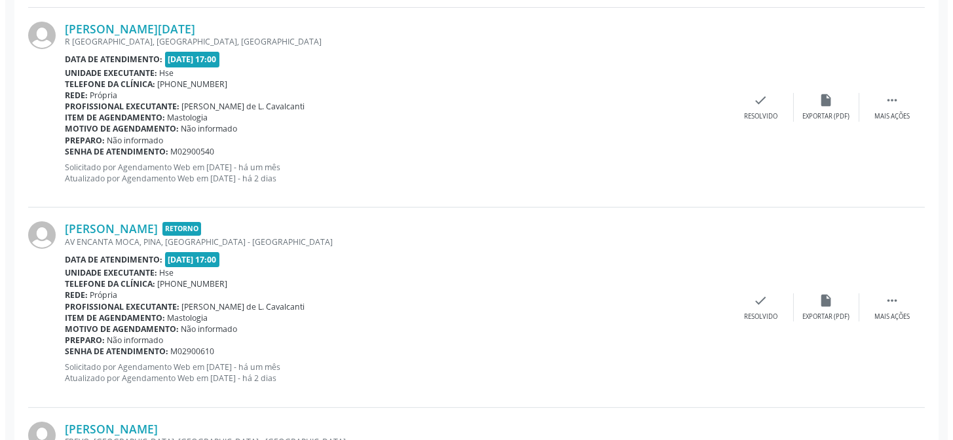
scroll to position [725, 0]
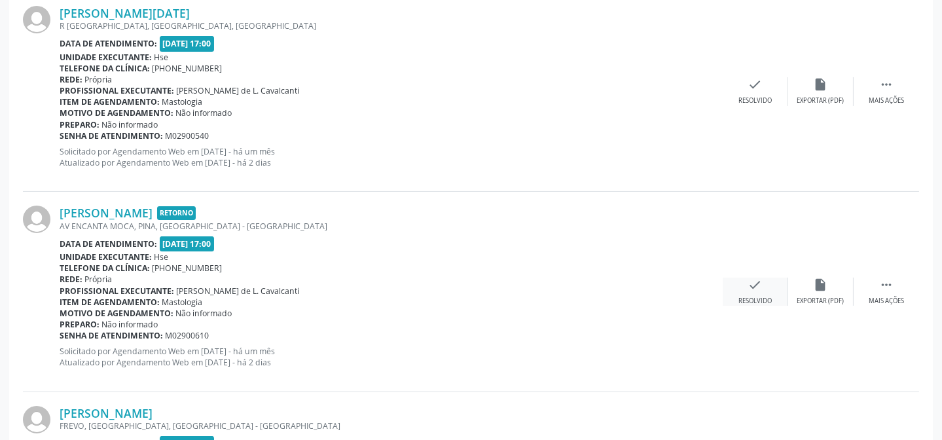
click at [761, 288] on icon "check" at bounding box center [755, 285] width 14 height 14
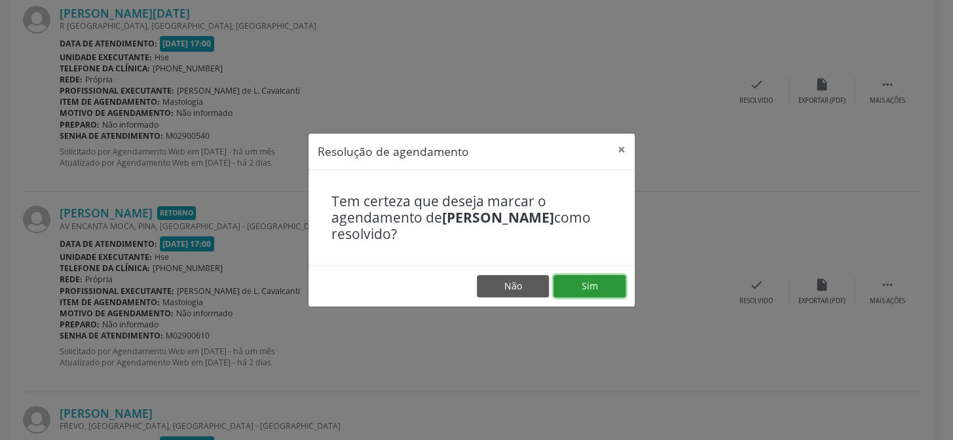
click at [595, 285] on button "Sim" at bounding box center [589, 286] width 72 height 22
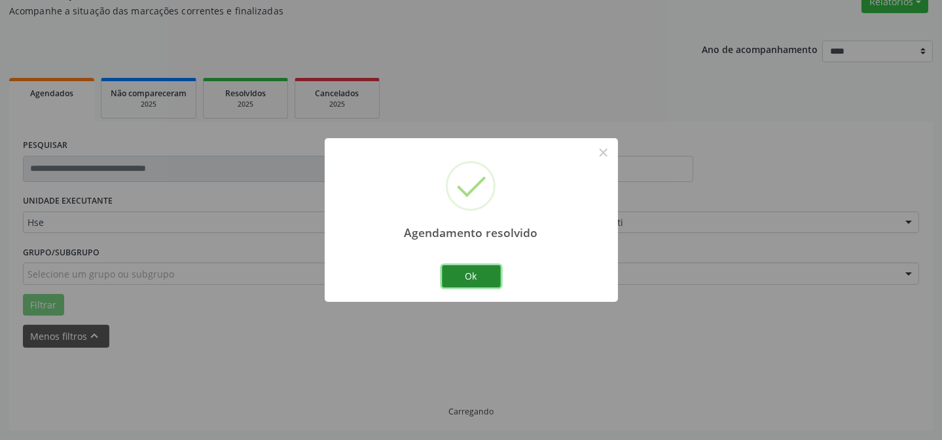
click at [481, 274] on button "Ok" at bounding box center [471, 276] width 59 height 22
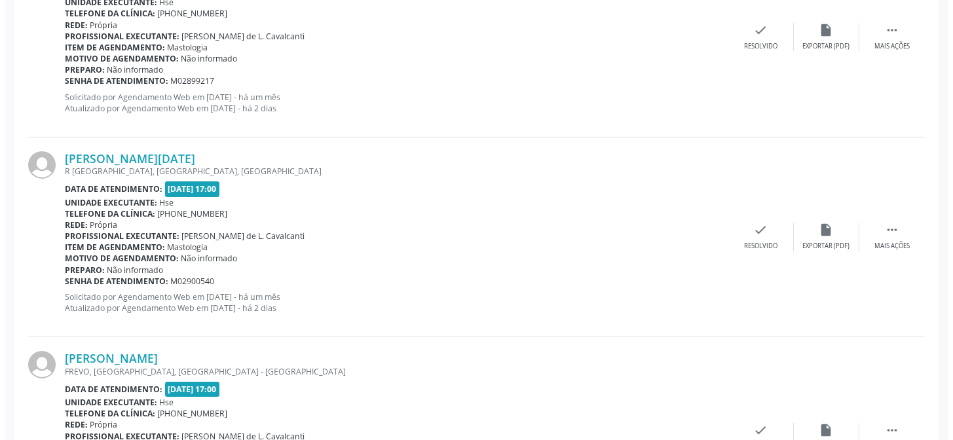
scroll to position [726, 0]
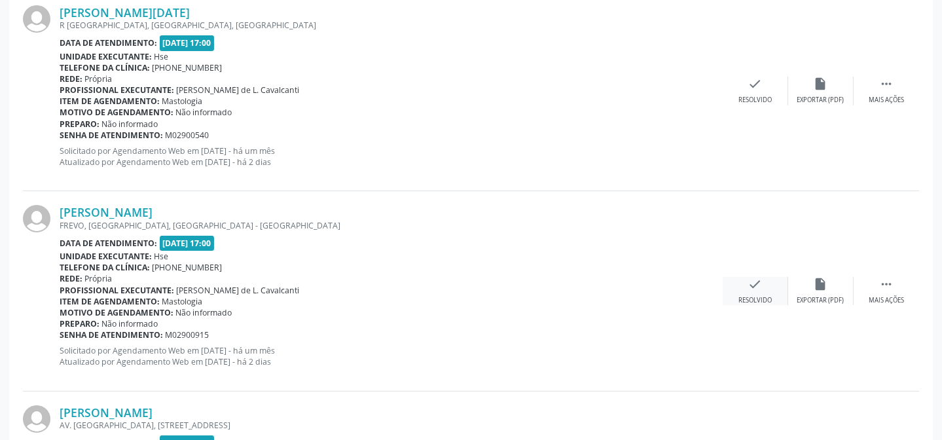
click at [748, 285] on icon "check" at bounding box center [755, 284] width 14 height 14
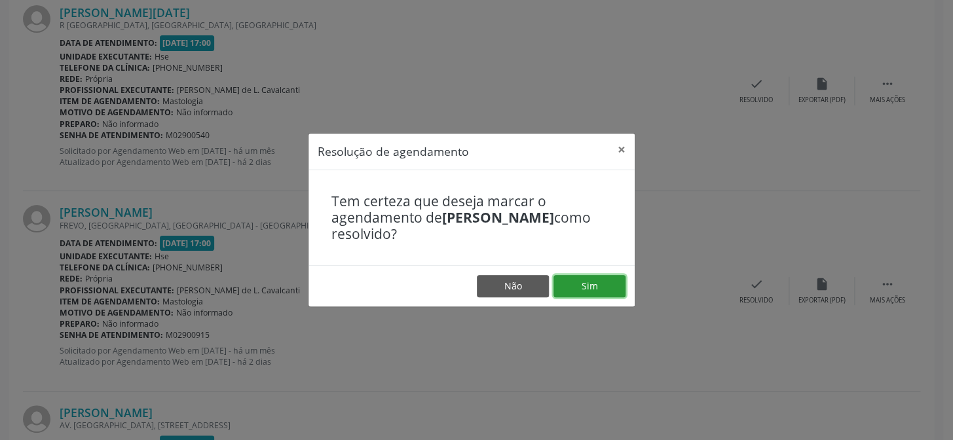
click at [574, 287] on button "Sim" at bounding box center [589, 286] width 72 height 22
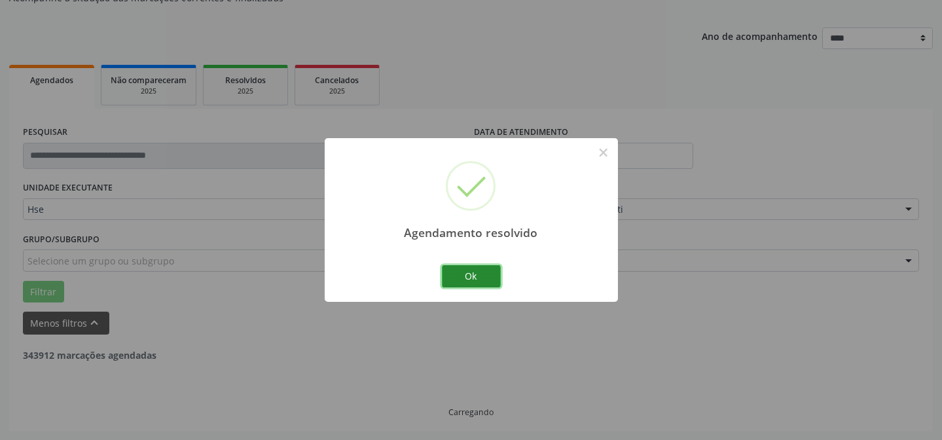
click at [488, 274] on button "Ok" at bounding box center [471, 276] width 59 height 22
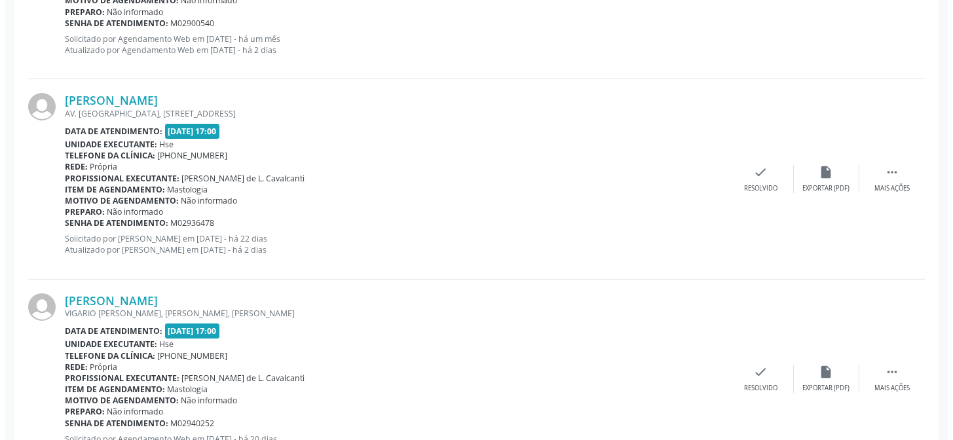
scroll to position [845, 0]
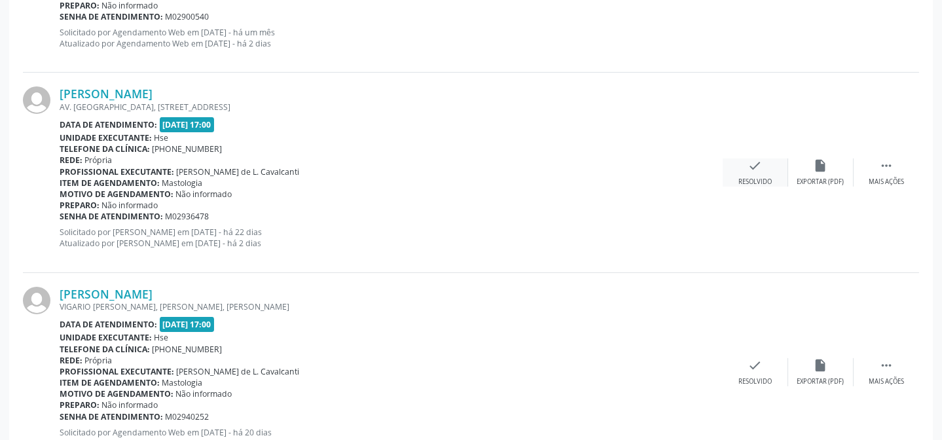
click at [754, 172] on div "check Resolvido" at bounding box center [755, 172] width 65 height 28
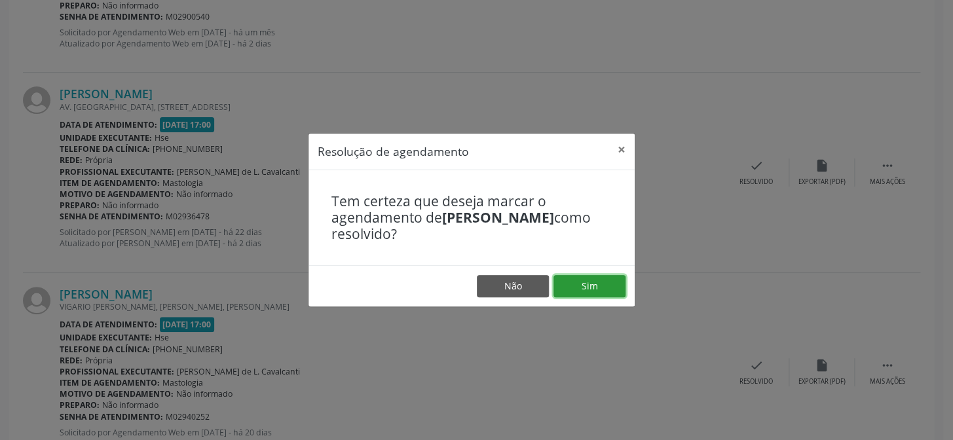
click at [602, 285] on button "Sim" at bounding box center [589, 286] width 72 height 22
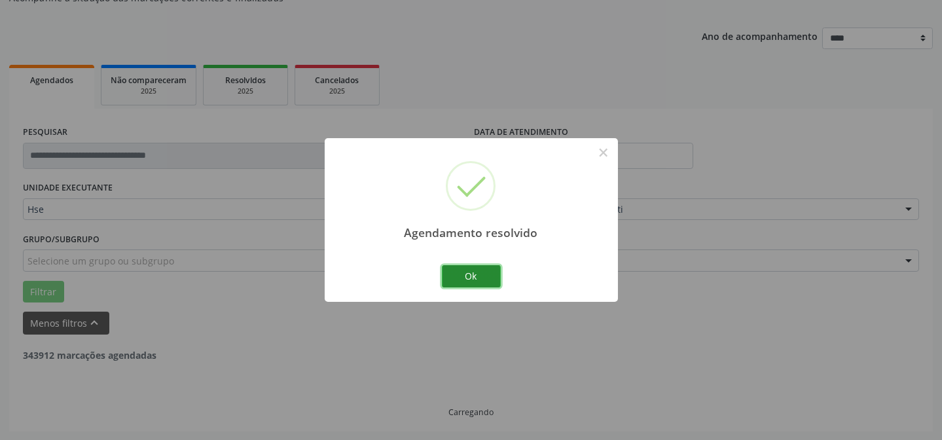
click at [485, 275] on button "Ok" at bounding box center [471, 276] width 59 height 22
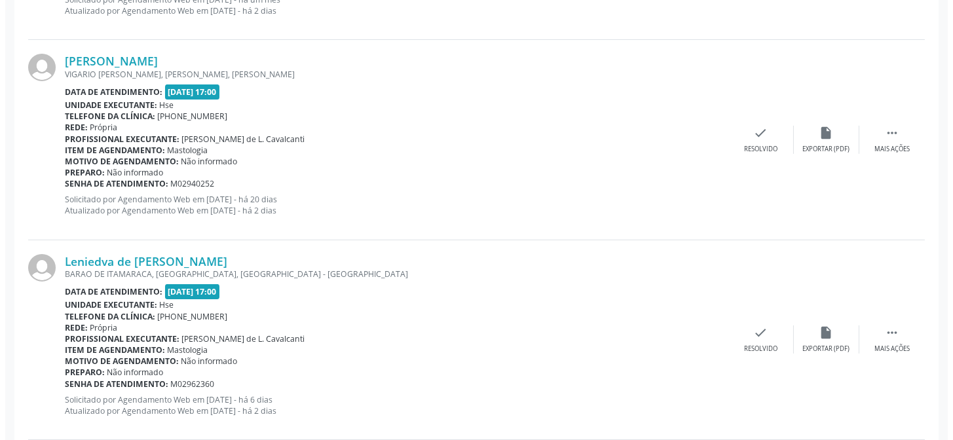
scroll to position [904, 0]
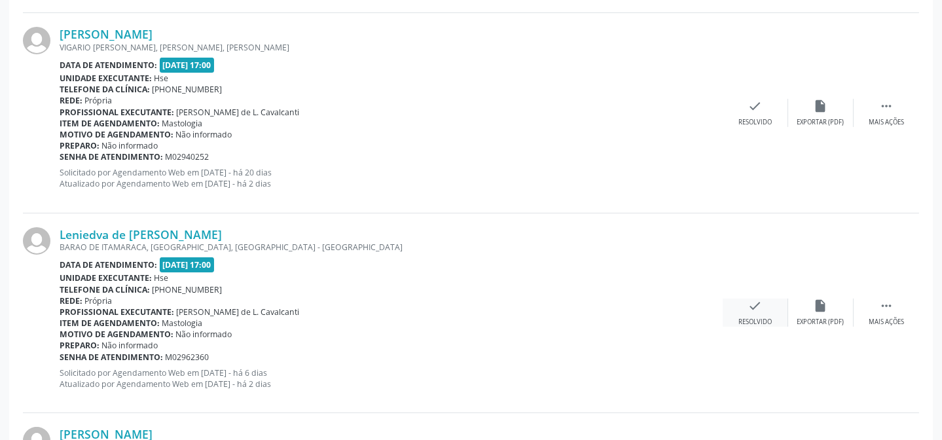
click at [750, 318] on div "Resolvido" at bounding box center [755, 322] width 33 height 9
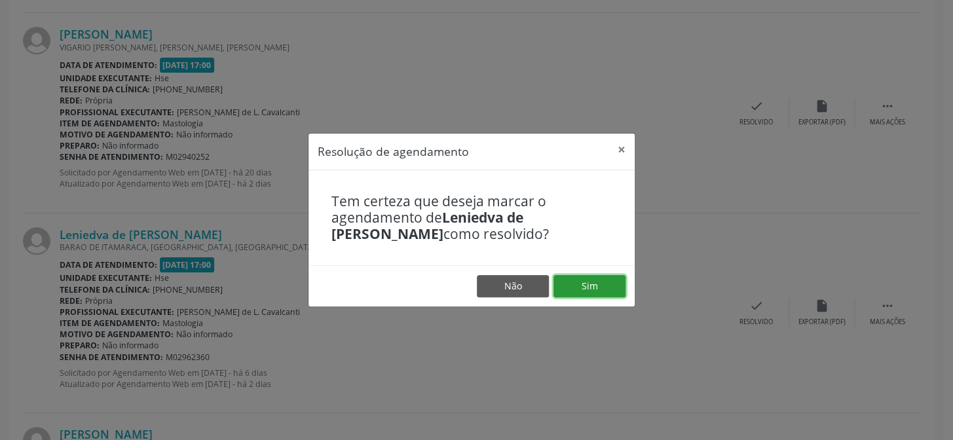
click at [591, 275] on button "Sim" at bounding box center [589, 286] width 72 height 22
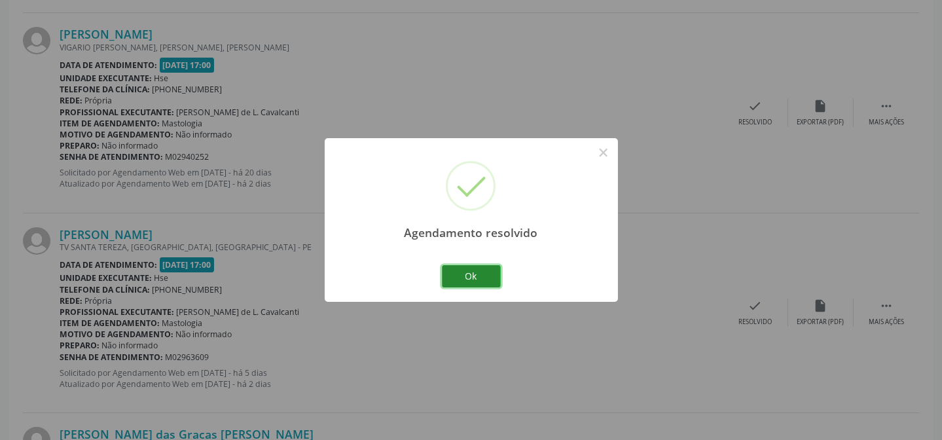
click at [466, 267] on button "Ok" at bounding box center [471, 276] width 59 height 22
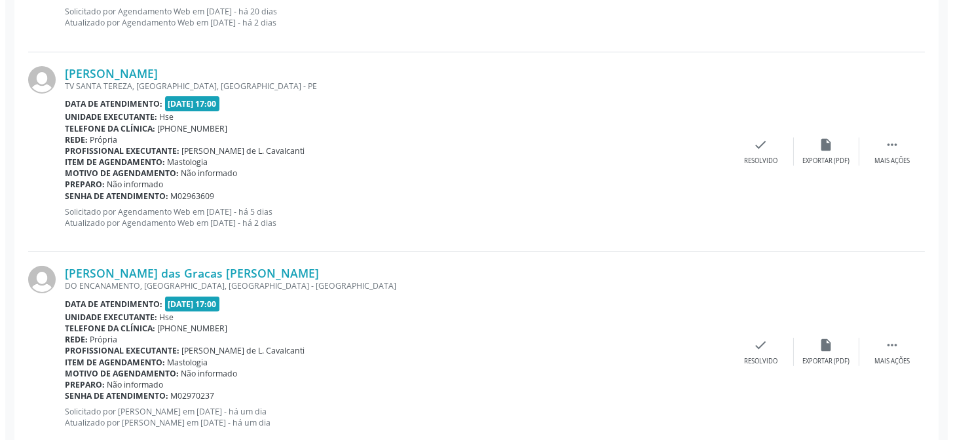
scroll to position [1083, 0]
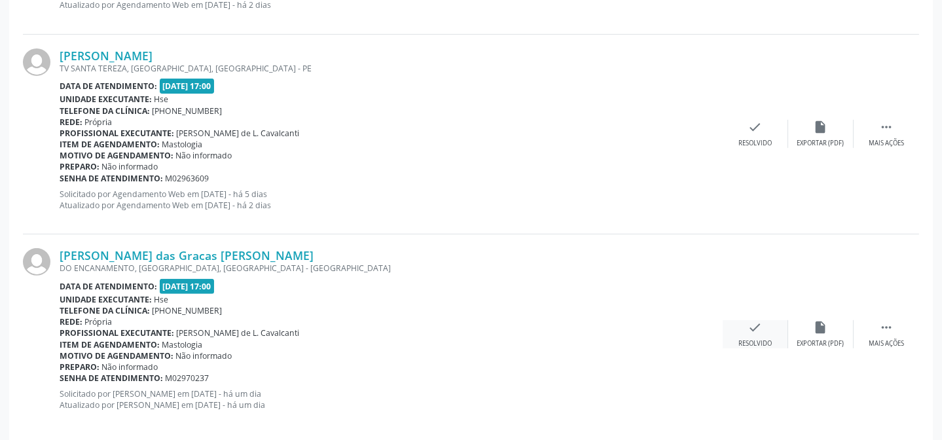
click at [757, 340] on div "Resolvido" at bounding box center [755, 343] width 33 height 9
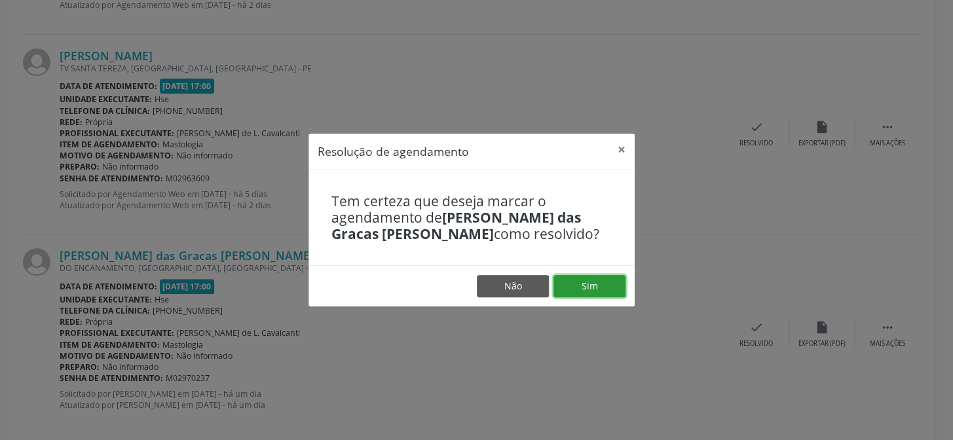
click at [593, 291] on button "Sim" at bounding box center [589, 286] width 72 height 22
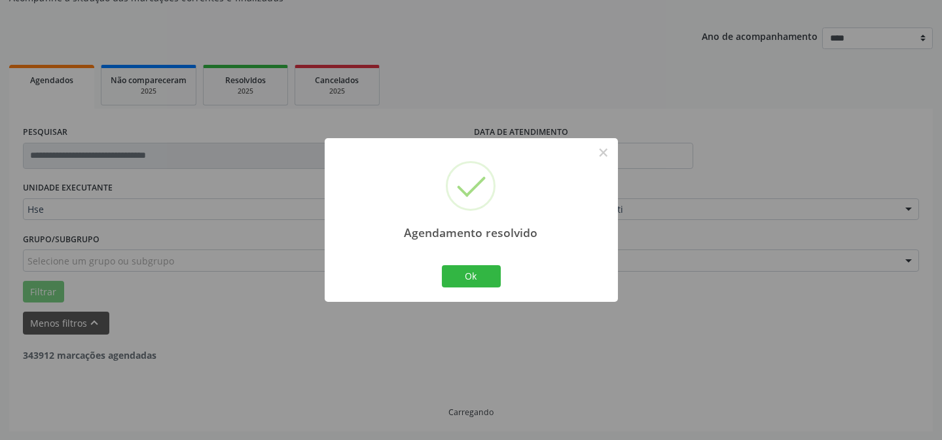
scroll to position [898, 0]
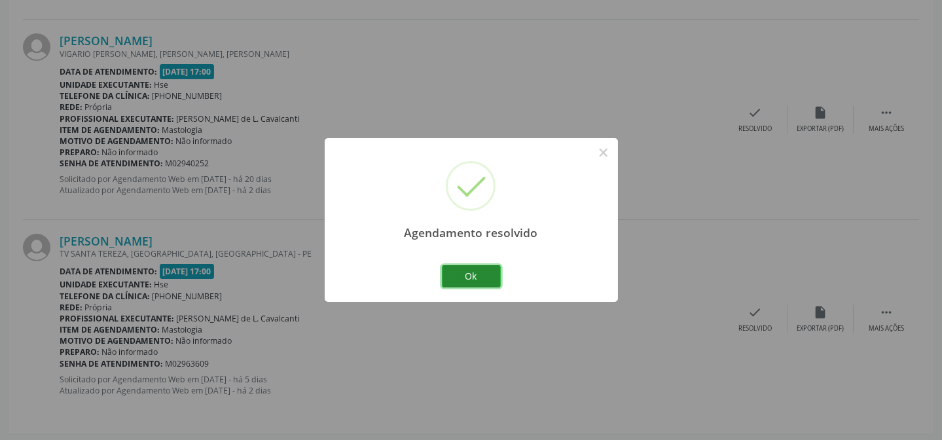
click at [463, 276] on button "Ok" at bounding box center [471, 276] width 59 height 22
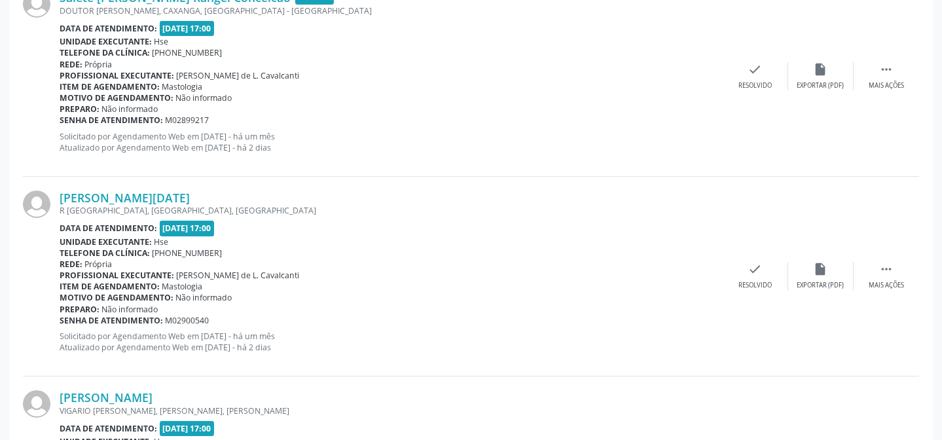
scroll to position [302, 0]
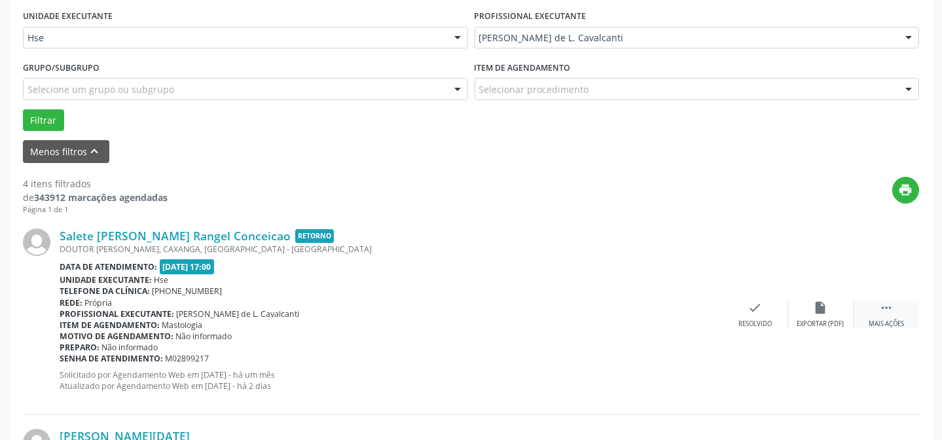
click at [893, 307] on icon "" at bounding box center [886, 308] width 14 height 14
click at [832, 304] on div "alarm_off Não compareceu" at bounding box center [820, 315] width 65 height 28
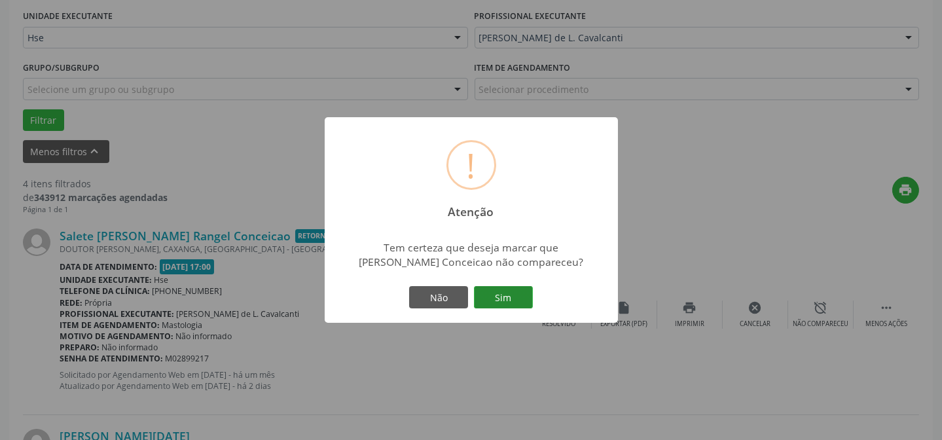
click at [500, 301] on button "Sim" at bounding box center [503, 297] width 59 height 22
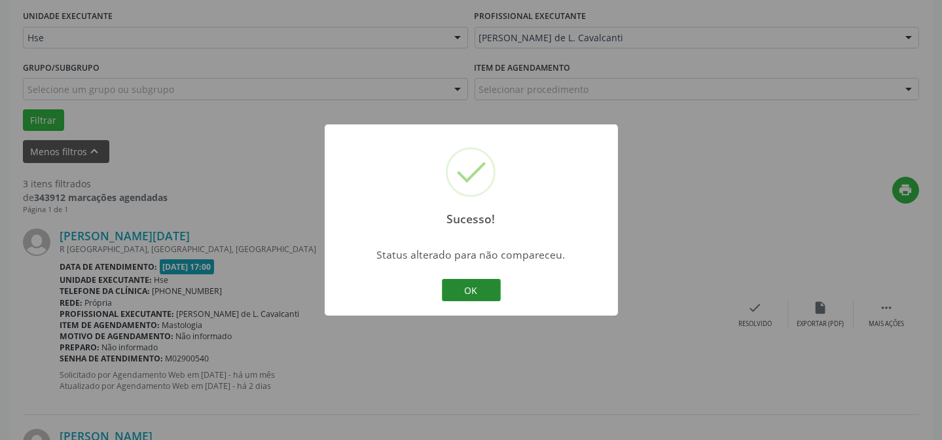
click at [469, 285] on button "OK" at bounding box center [471, 290] width 59 height 22
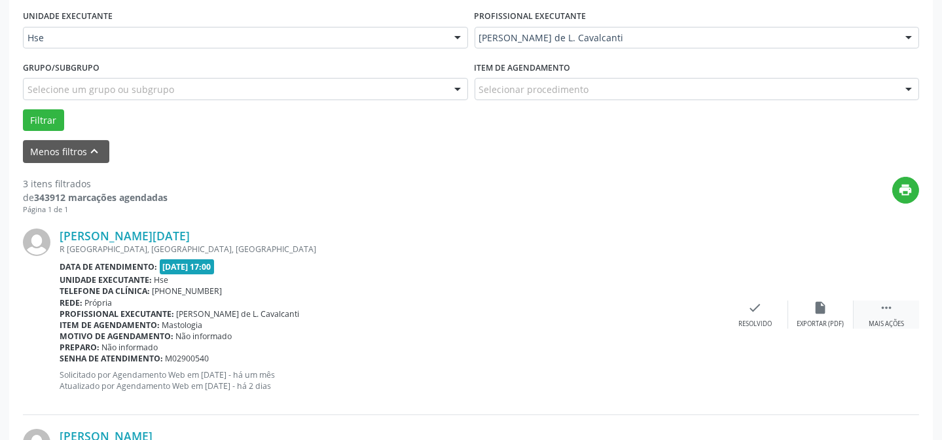
click at [911, 312] on div " Mais ações" at bounding box center [886, 315] width 65 height 28
click at [902, 314] on div " Menos ações" at bounding box center [886, 315] width 65 height 28
click at [887, 314] on div " Mais ações" at bounding box center [886, 315] width 65 height 28
click at [817, 317] on div "alarm_off Não compareceu" at bounding box center [820, 315] width 65 height 28
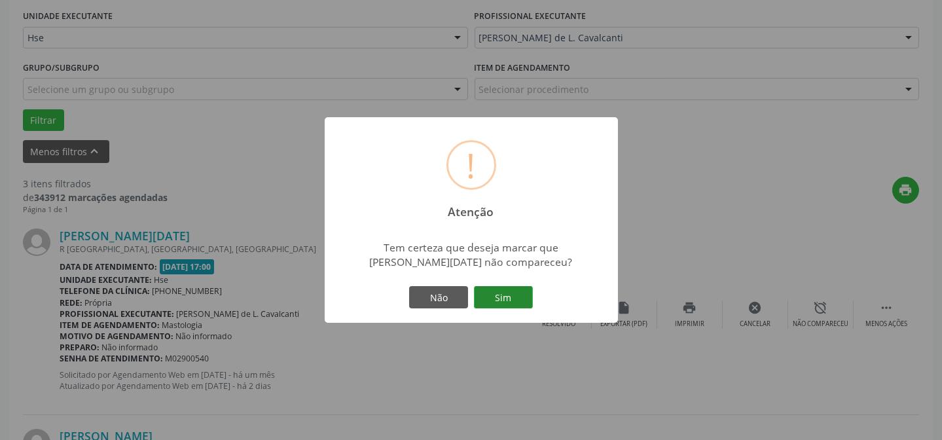
click at [509, 301] on button "Sim" at bounding box center [503, 297] width 59 height 22
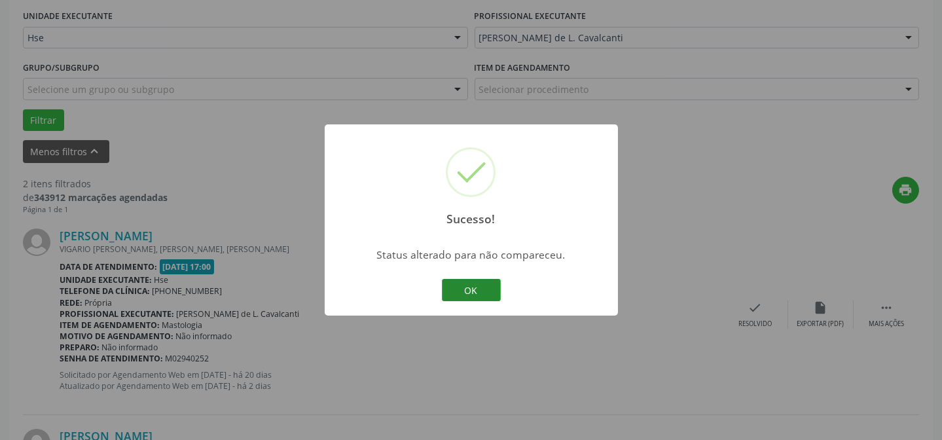
click at [464, 291] on button "OK" at bounding box center [471, 290] width 59 height 22
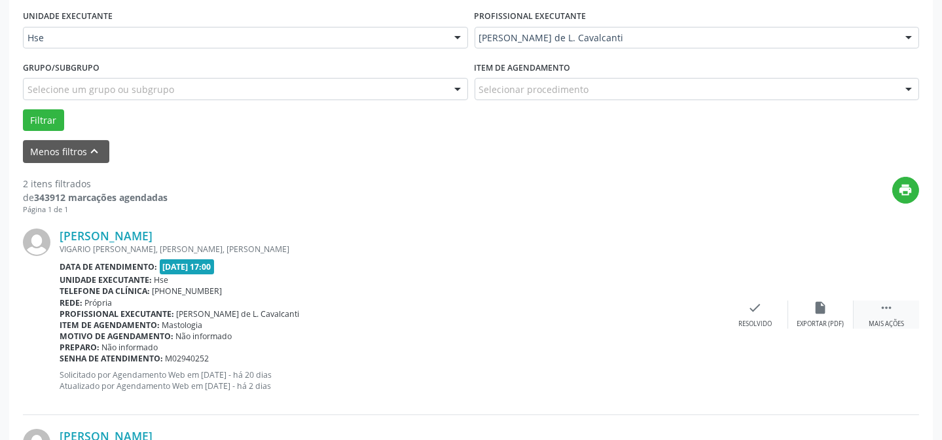
drag, startPoint x: 896, startPoint y: 321, endPoint x: 871, endPoint y: 316, distance: 25.3
click at [896, 321] on div "Mais ações" at bounding box center [886, 324] width 35 height 9
click at [851, 314] on div "alarm_off Não compareceu" at bounding box center [820, 315] width 65 height 28
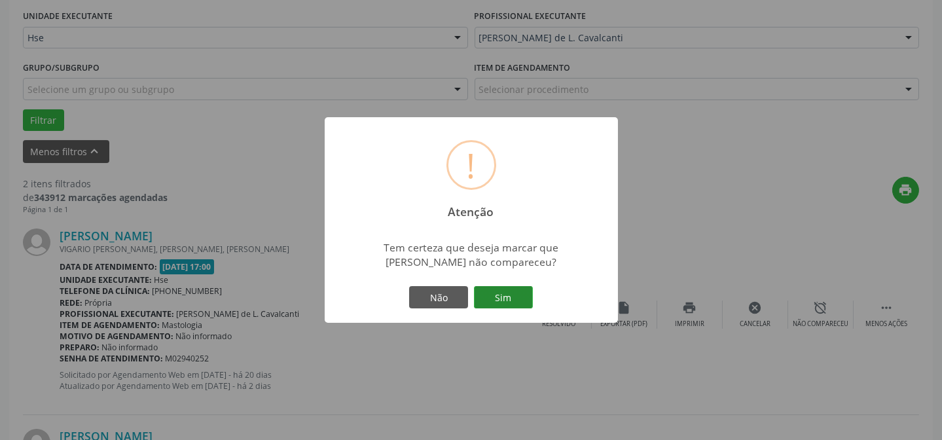
click at [507, 294] on button "Sim" at bounding box center [503, 297] width 59 height 22
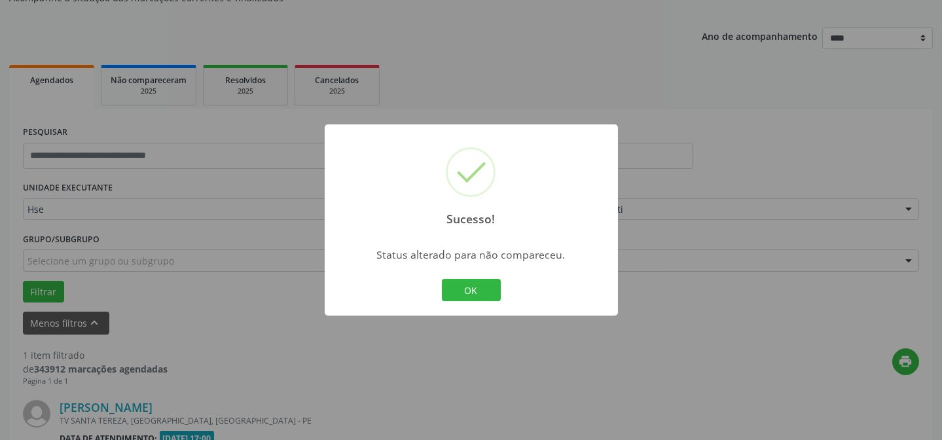
scroll to position [299, 0]
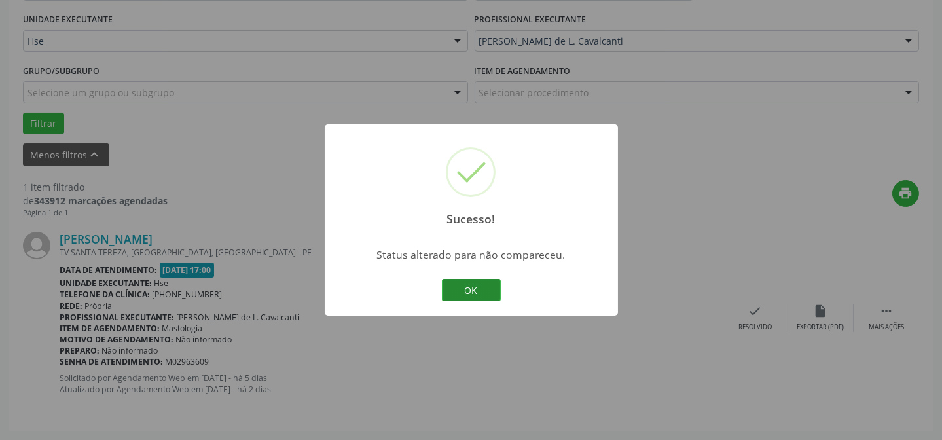
click at [491, 287] on button "OK" at bounding box center [471, 290] width 59 height 22
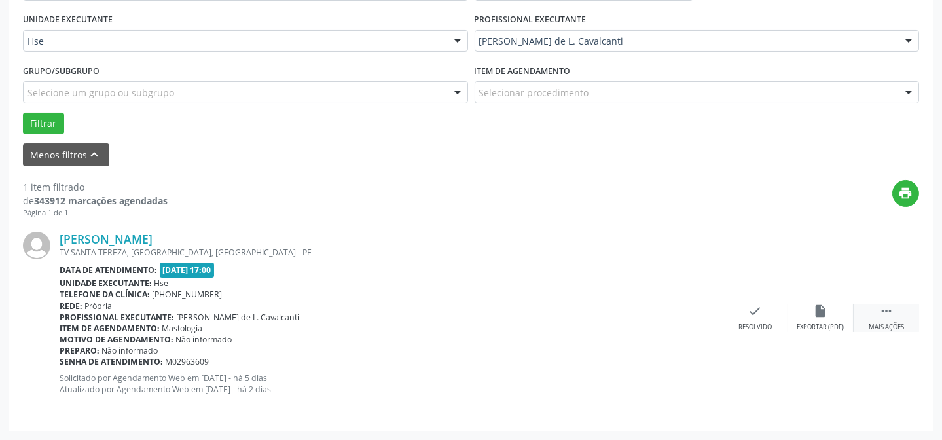
click at [884, 323] on div "Mais ações" at bounding box center [886, 327] width 35 height 9
click at [841, 317] on div "alarm_off Não compareceu" at bounding box center [820, 318] width 65 height 28
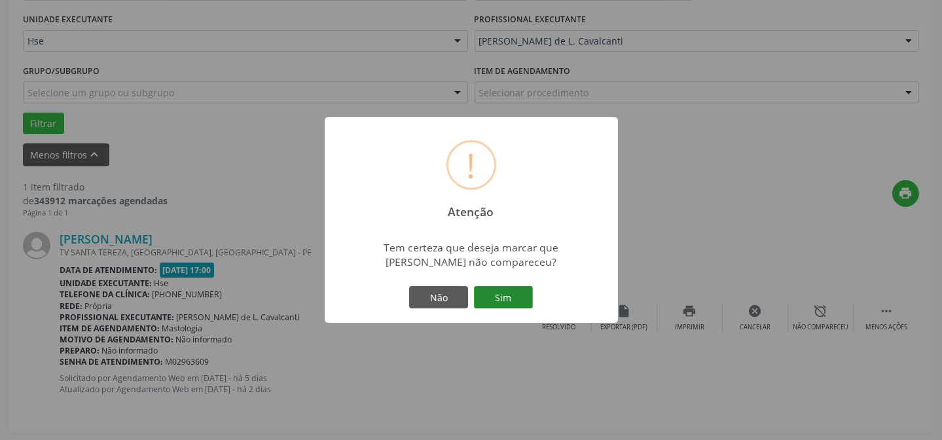
click at [521, 299] on button "Sim" at bounding box center [503, 297] width 59 height 22
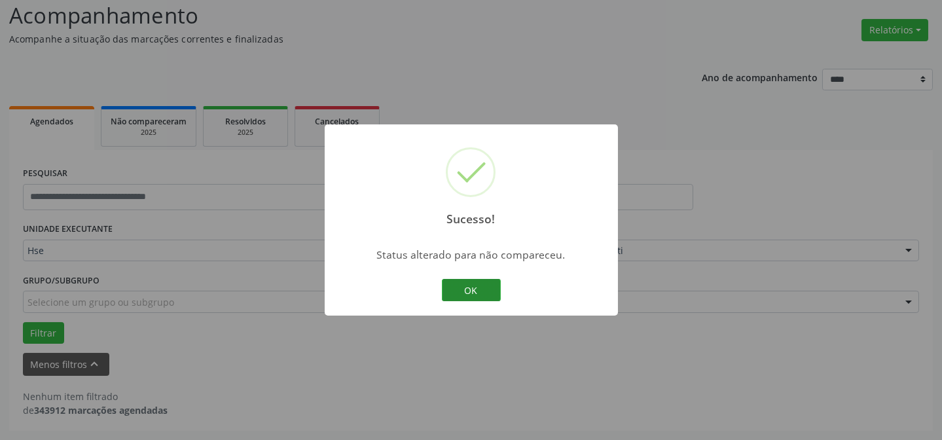
scroll to position [88, 0]
click at [476, 297] on button "OK" at bounding box center [471, 290] width 59 height 22
